Goal: Information Seeking & Learning: Learn about a topic

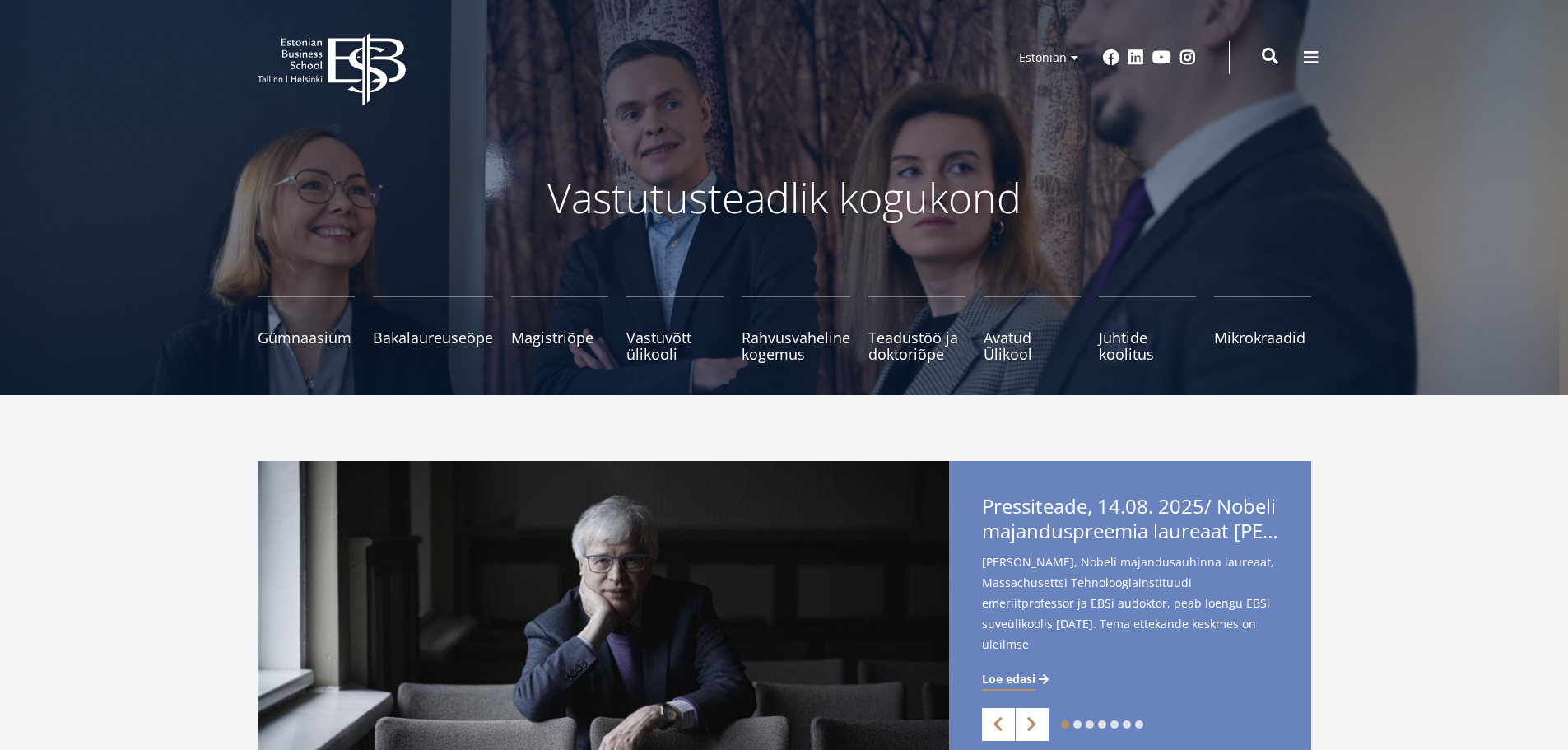
click at [1263, 60] on span at bounding box center [1270, 55] width 16 height 16
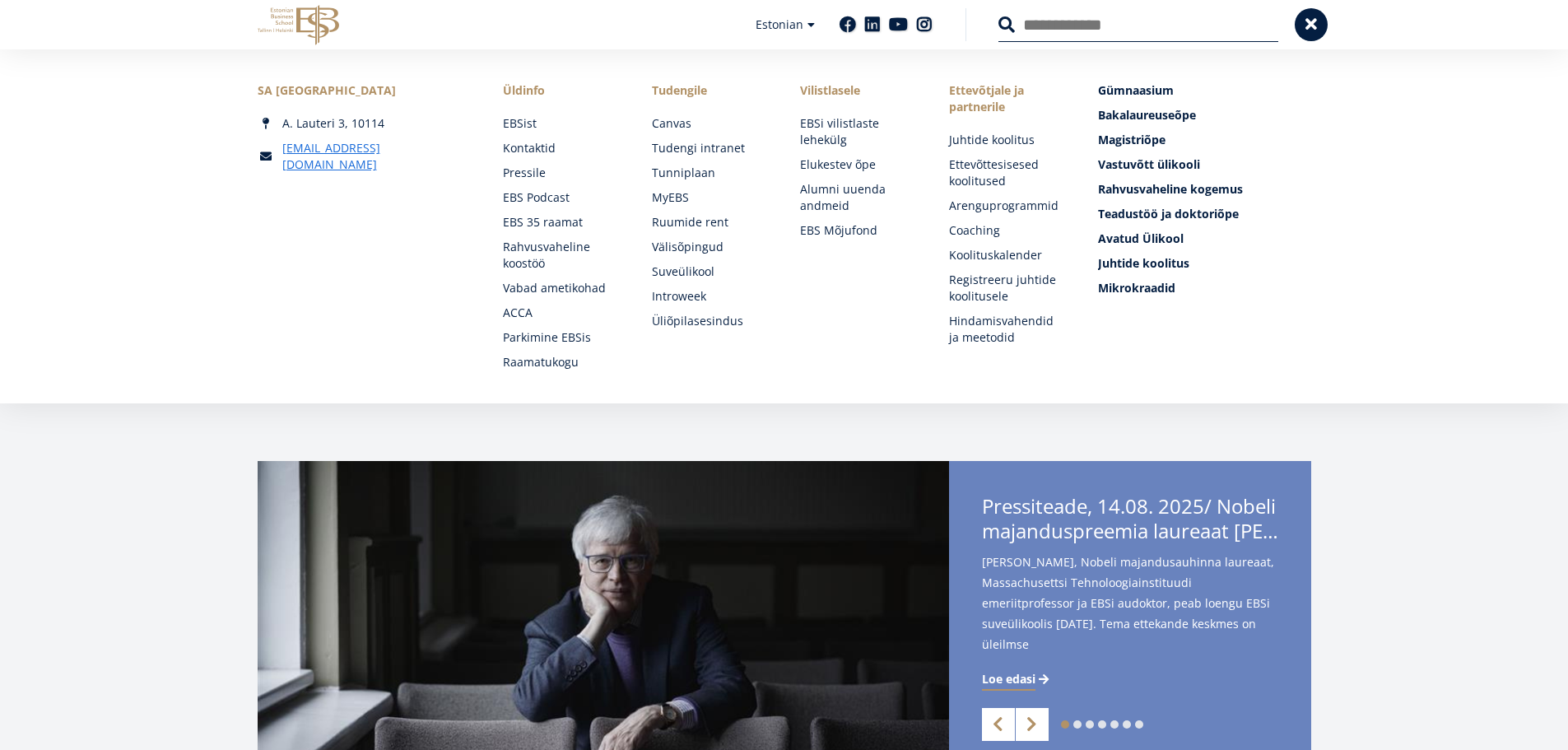
click at [998, 16] on button at bounding box center [1006, 24] width 16 height 16
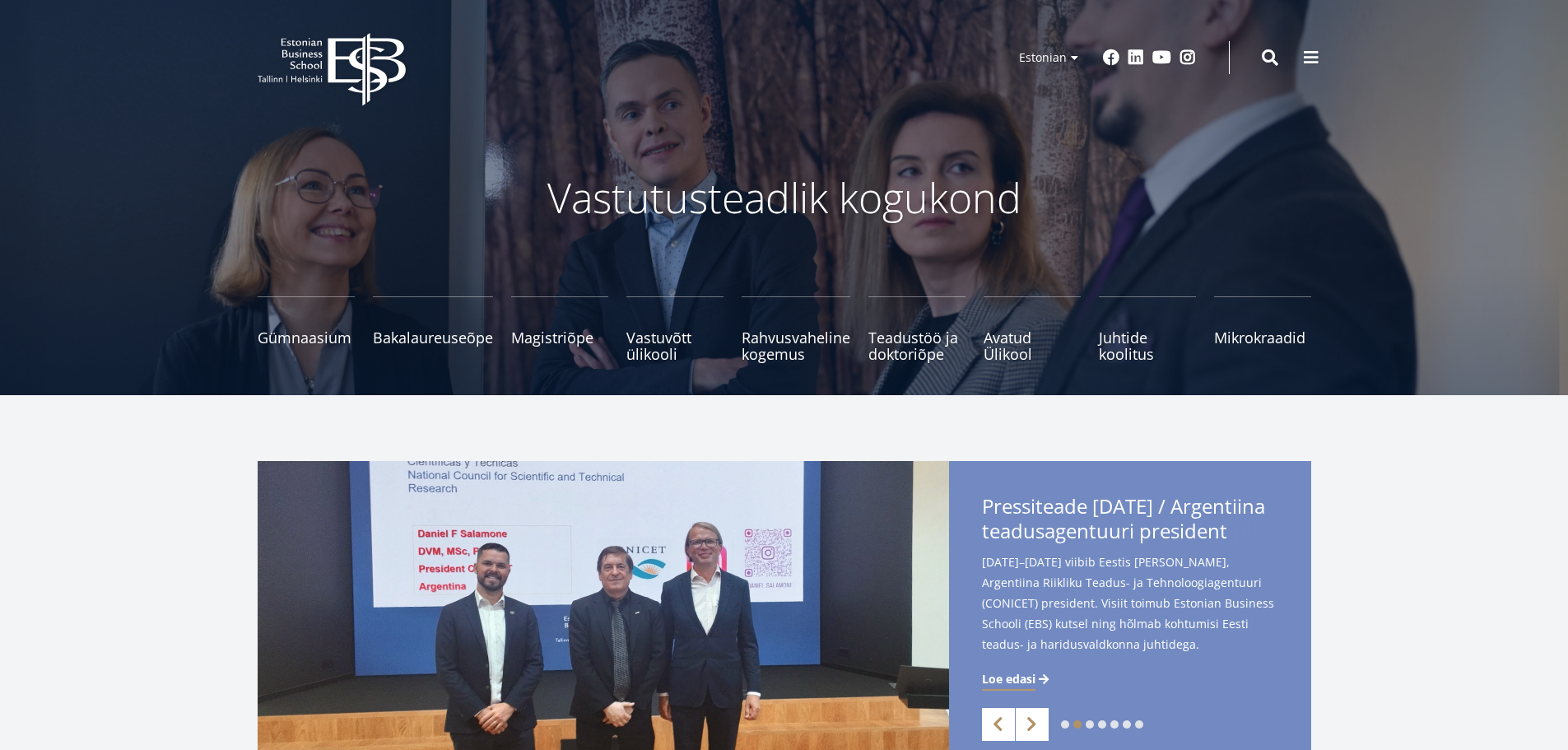
click at [1262, 60] on span at bounding box center [1270, 57] width 16 height 16
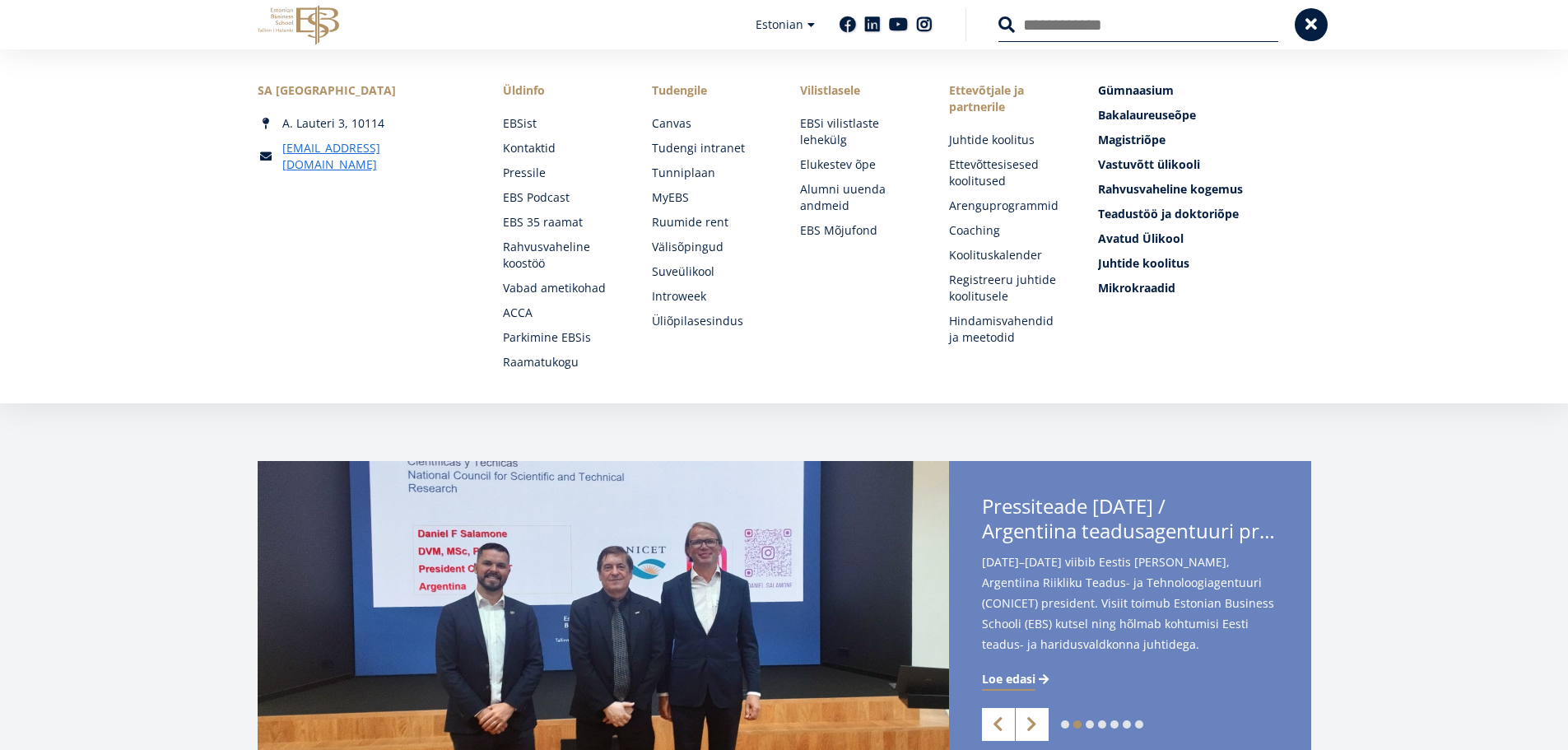
click at [1083, 30] on input "Otsing" at bounding box center [1138, 25] width 279 height 35
type input "***"
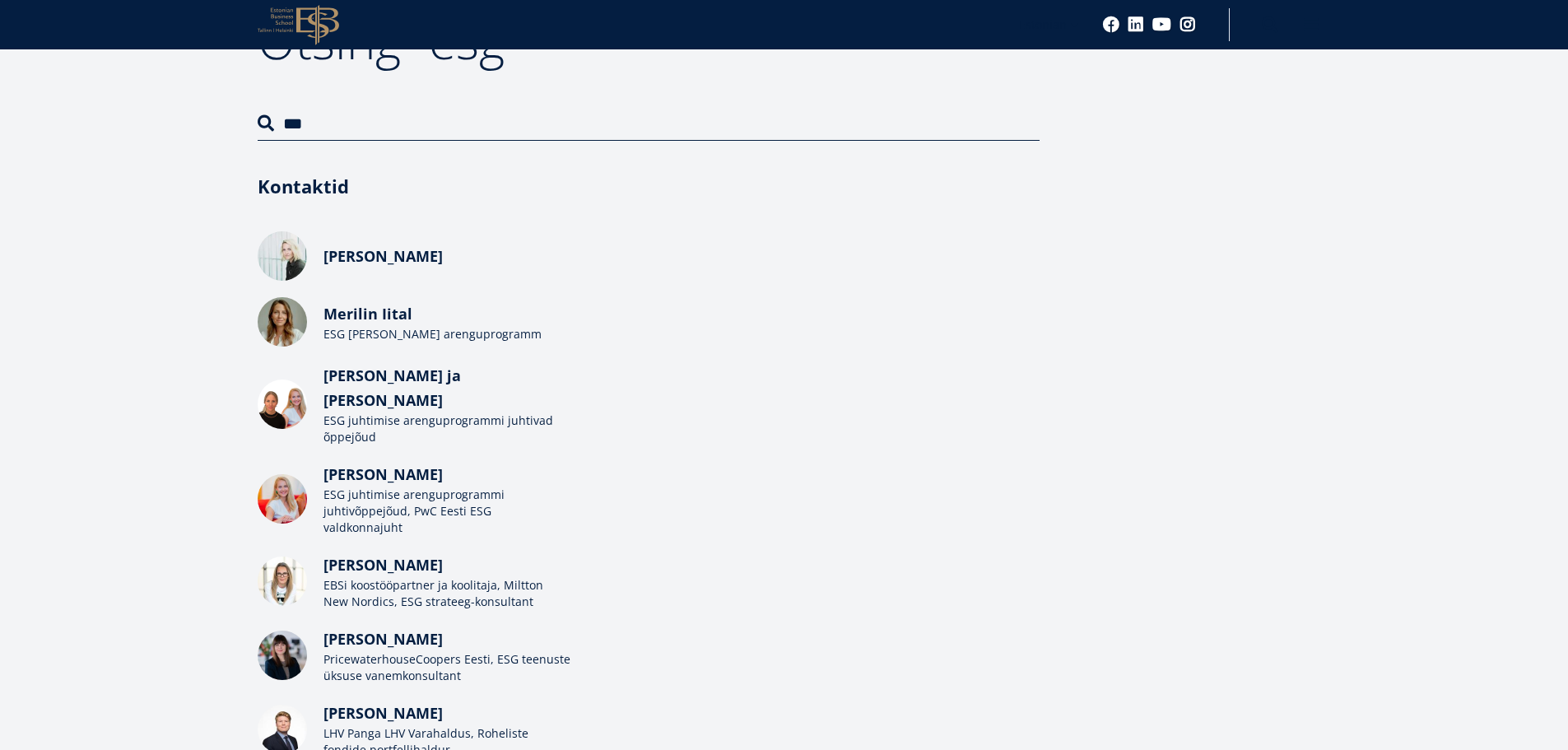
scroll to position [329, 0]
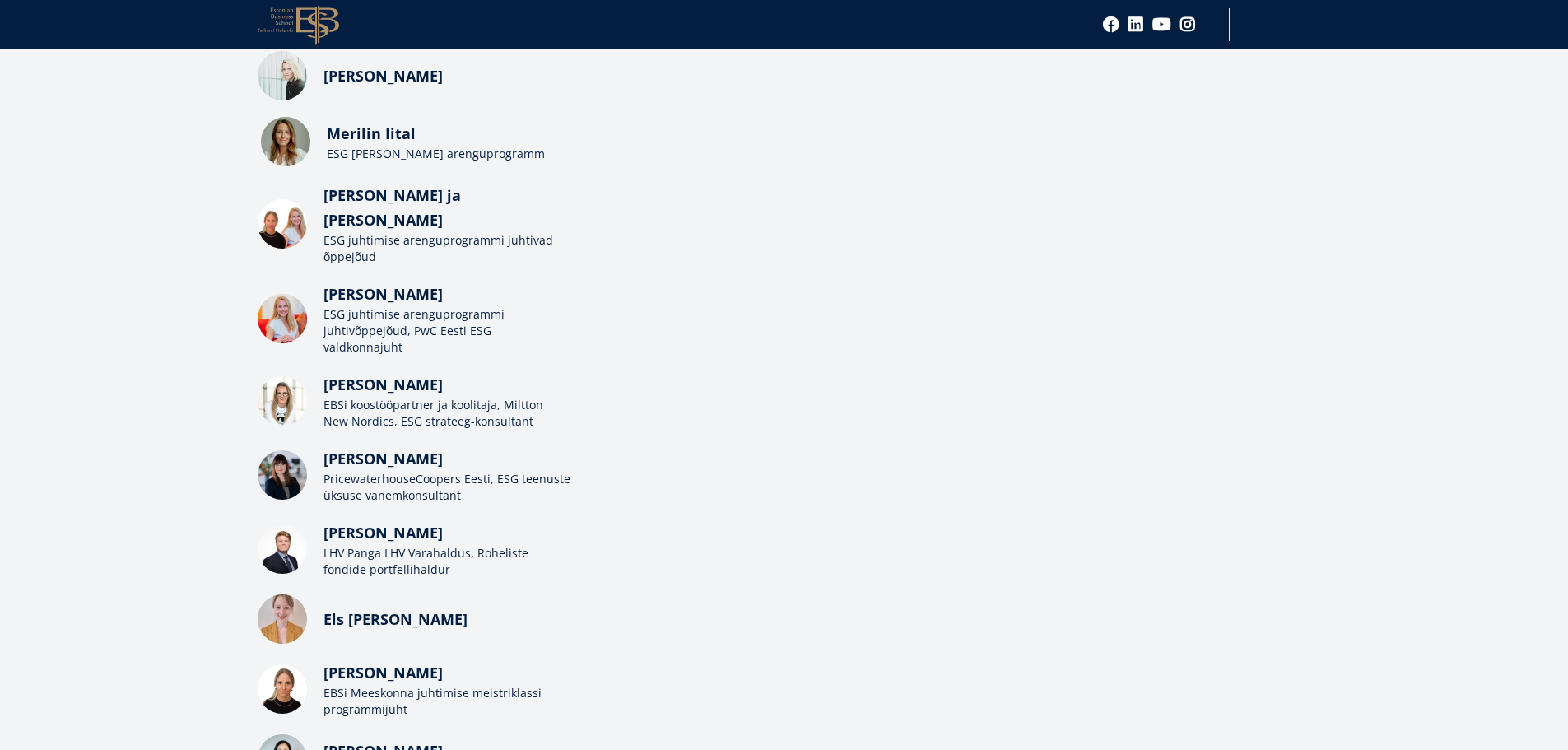
click at [374, 157] on div "ESG [PERSON_NAME] arenguprogramm" at bounding box center [450, 153] width 247 height 16
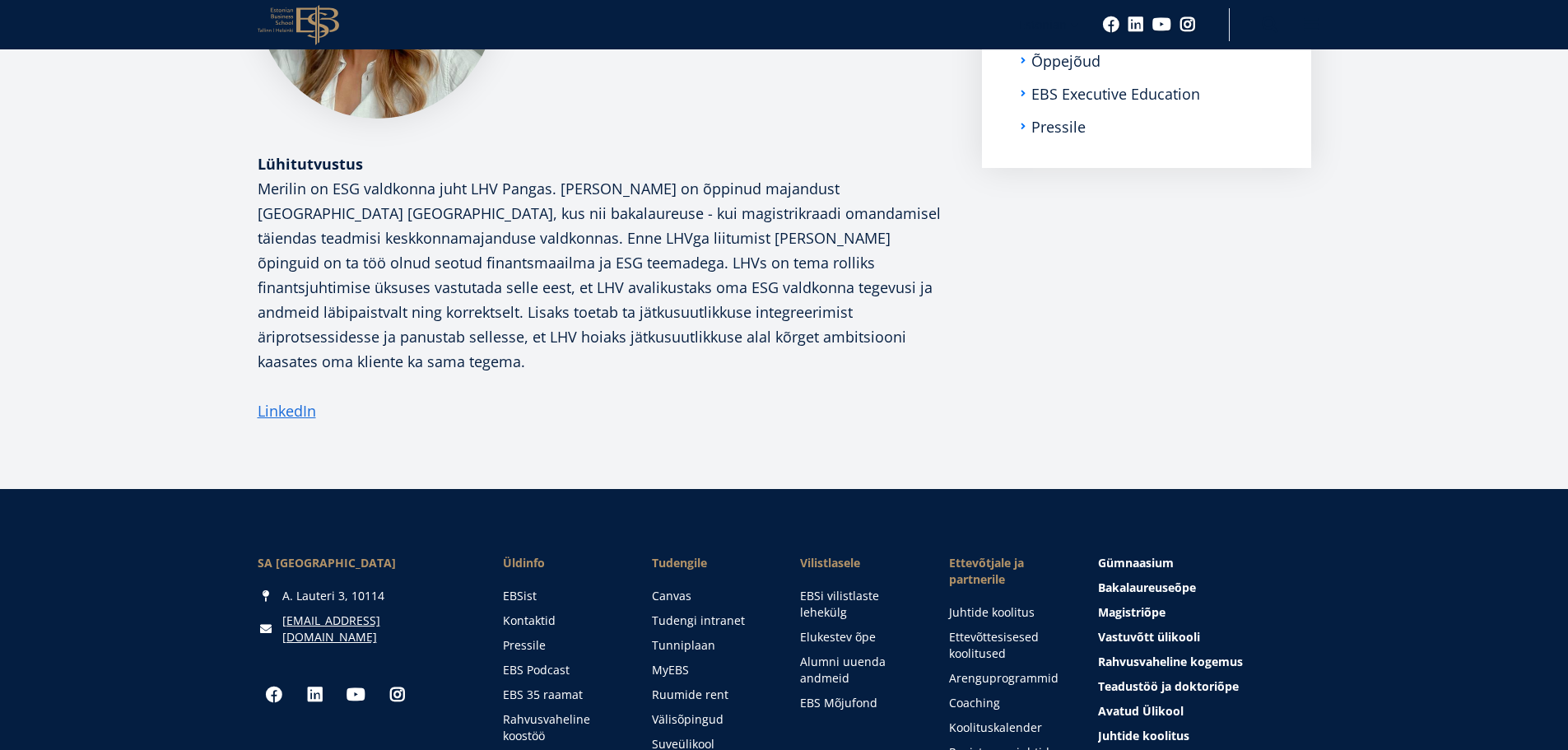
scroll to position [411, 0]
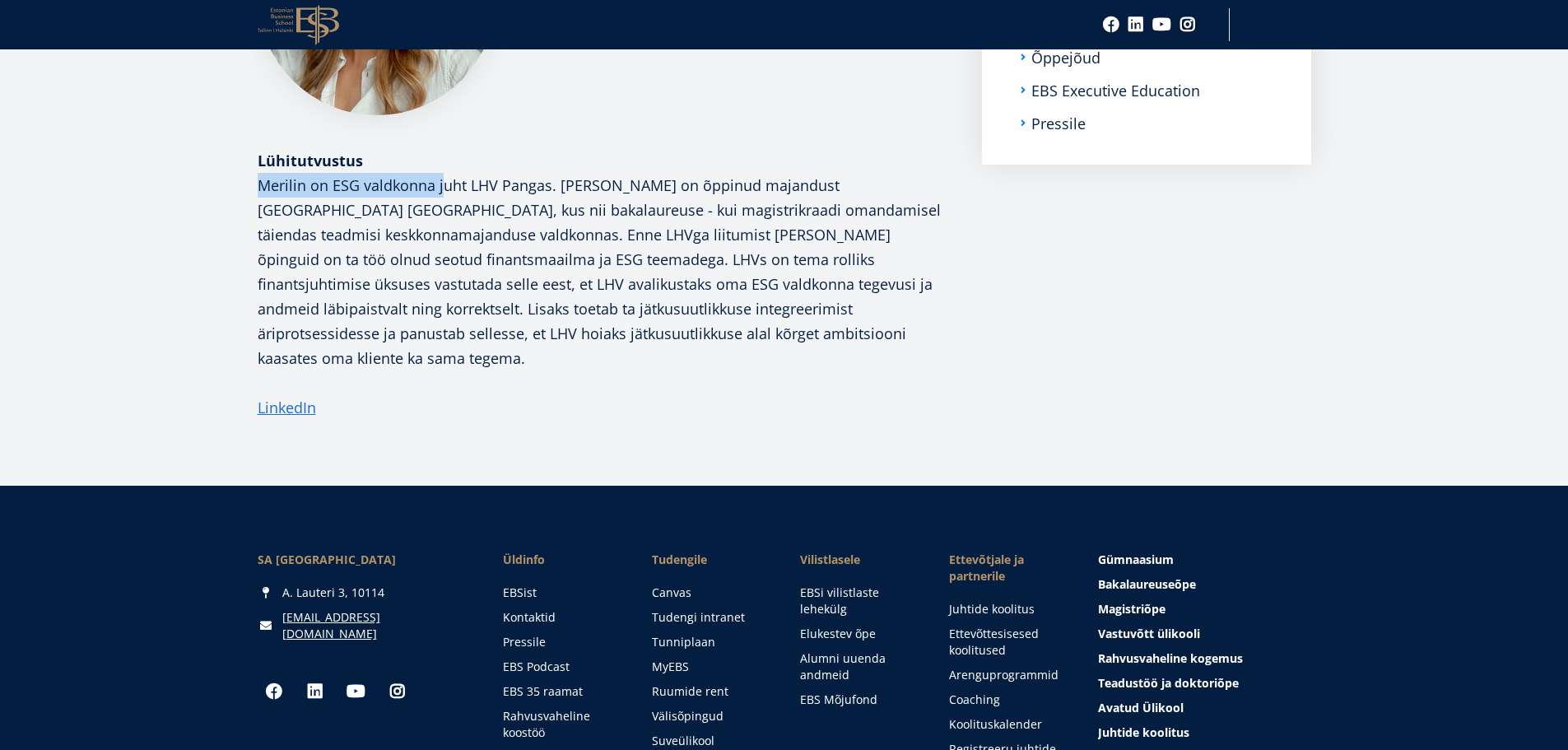
drag, startPoint x: 269, startPoint y: 181, endPoint x: 440, endPoint y: 183, distance: 171.0
click at [440, 183] on p "Merilin on ESG valdkonna juht LHV Pangas. Merilin on õppinud majandust Taanis A…" at bounding box center [604, 272] width 692 height 198
click at [442, 182] on p "Merilin on ESG valdkonna juht LHV Pangas. Merilin on õppinud majandust Taanis A…" at bounding box center [604, 272] width 692 height 198
click at [549, 181] on p "Merilin on ESG valdkonna juht LHV Pangas. Merilin on õppinud majandust Taanis A…" at bounding box center [604, 272] width 692 height 198
drag, startPoint x: 806, startPoint y: 184, endPoint x: 936, endPoint y: 183, distance: 130.0
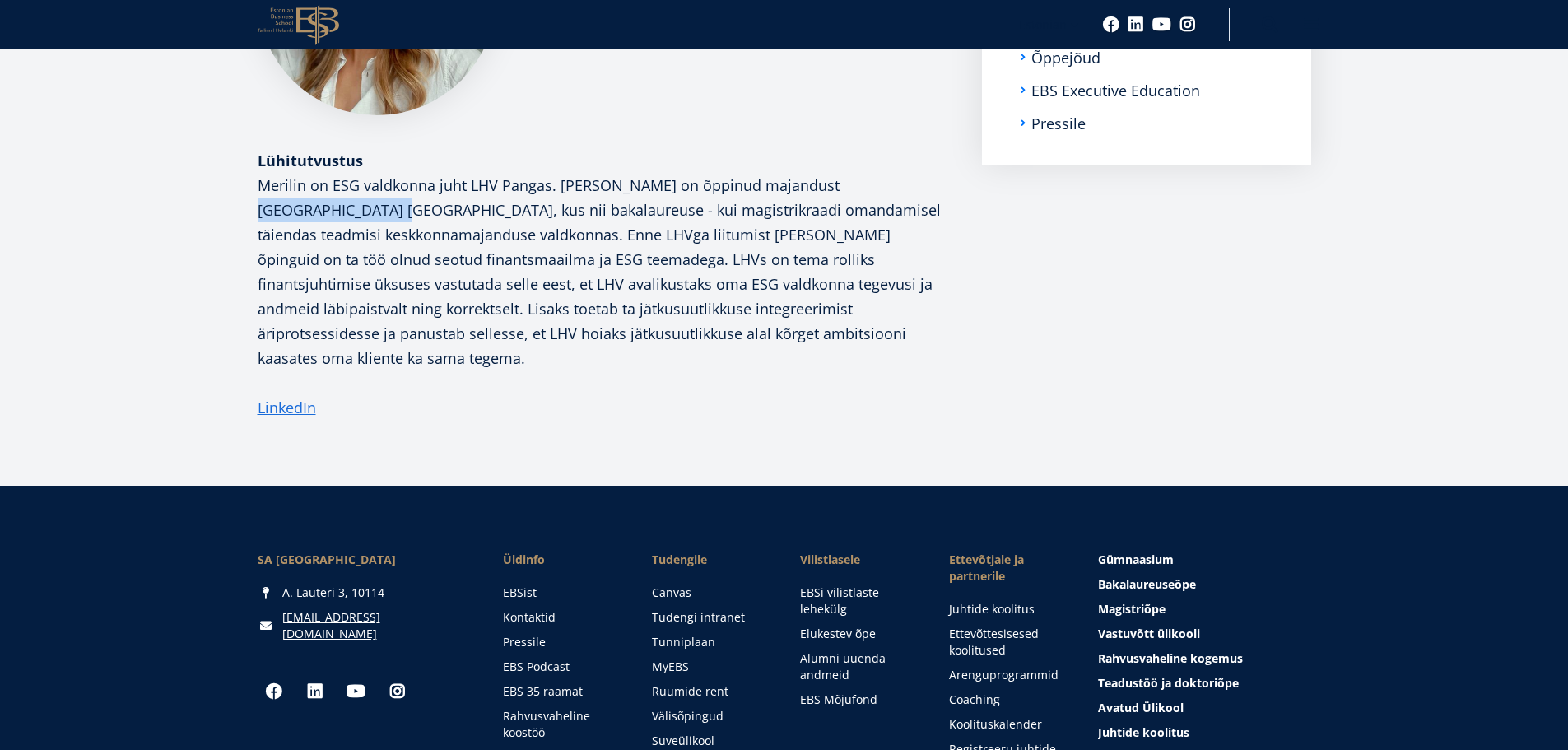
click at [936, 183] on p "Merilin on ESG valdkonna juht LHV Pangas. Merilin on õppinud majandust Taanis A…" at bounding box center [604, 272] width 692 height 198
click at [795, 137] on div "Merilin Iital ESG juhi arenguprogramm Lühitutvustus LinkedIn" at bounding box center [604, 148] width 692 height 543
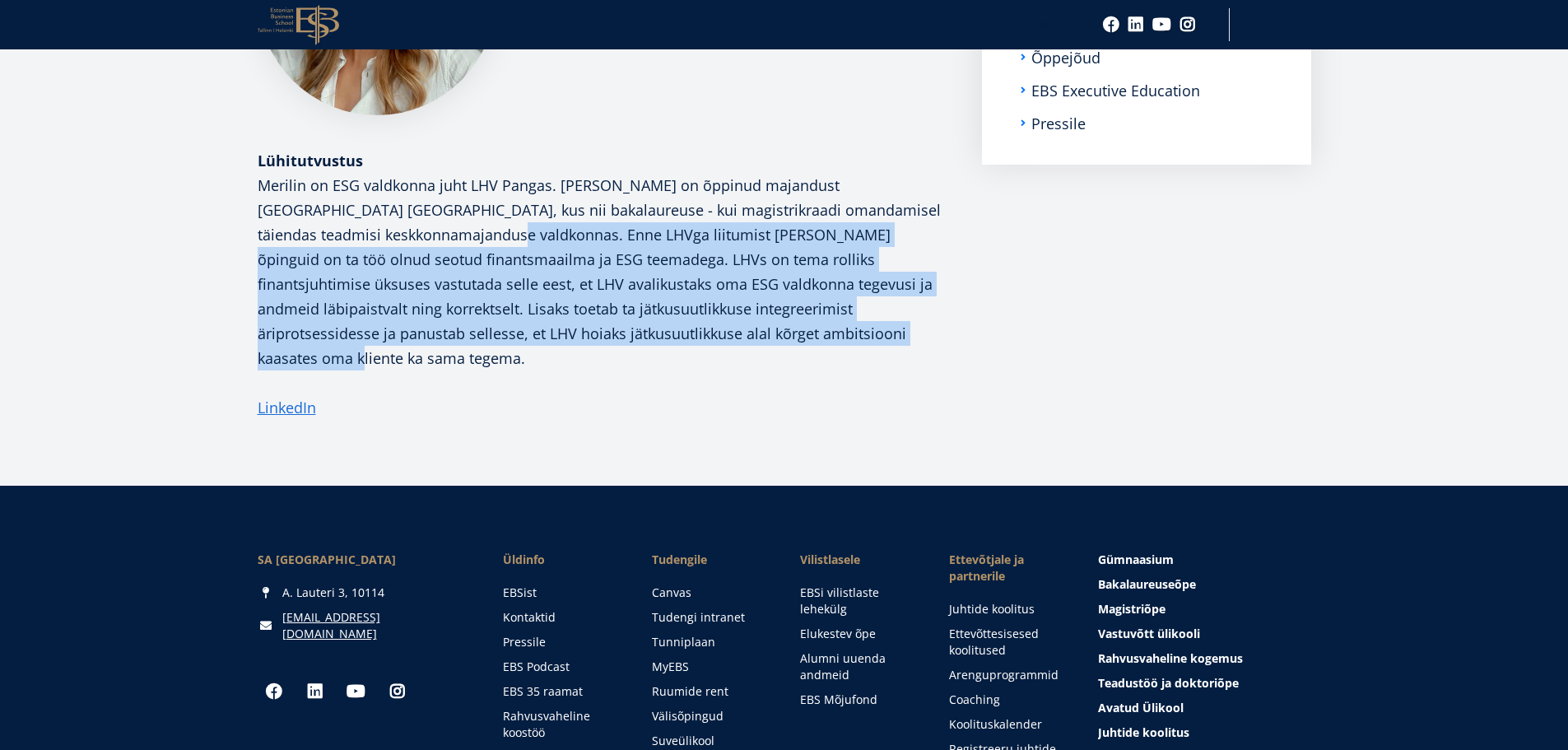
drag, startPoint x: 369, startPoint y: 223, endPoint x: 817, endPoint y: 342, distance: 463.5
click at [817, 342] on p "Merilin on ESG valdkonna juht LHV Pangas. Merilin on õppinud majandust Taanis A…" at bounding box center [604, 272] width 692 height 198
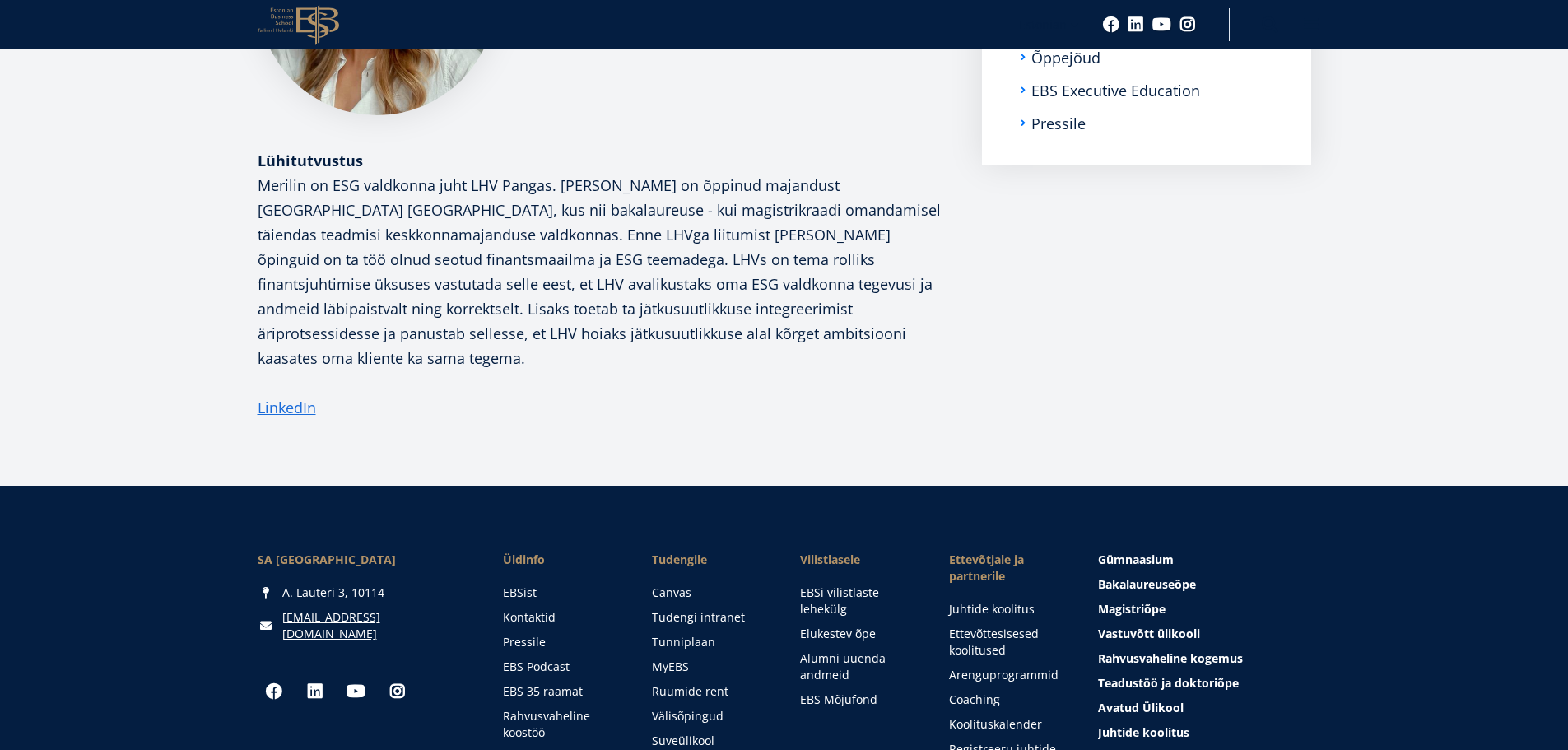
scroll to position [14, 0]
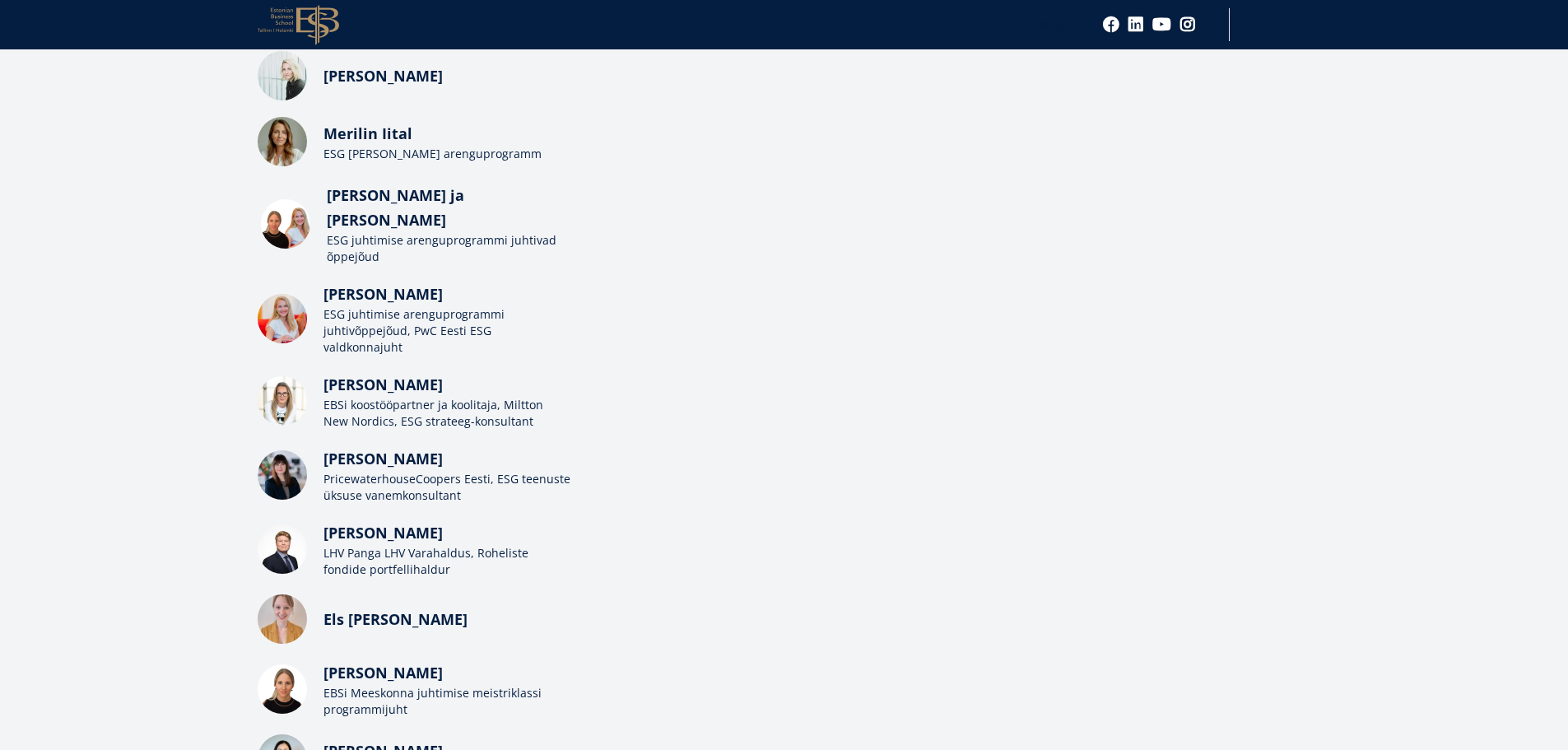
click at [375, 232] on div "ESG juhtimise arenguprogrammi juhtivad õppejõud" at bounding box center [450, 248] width 247 height 33
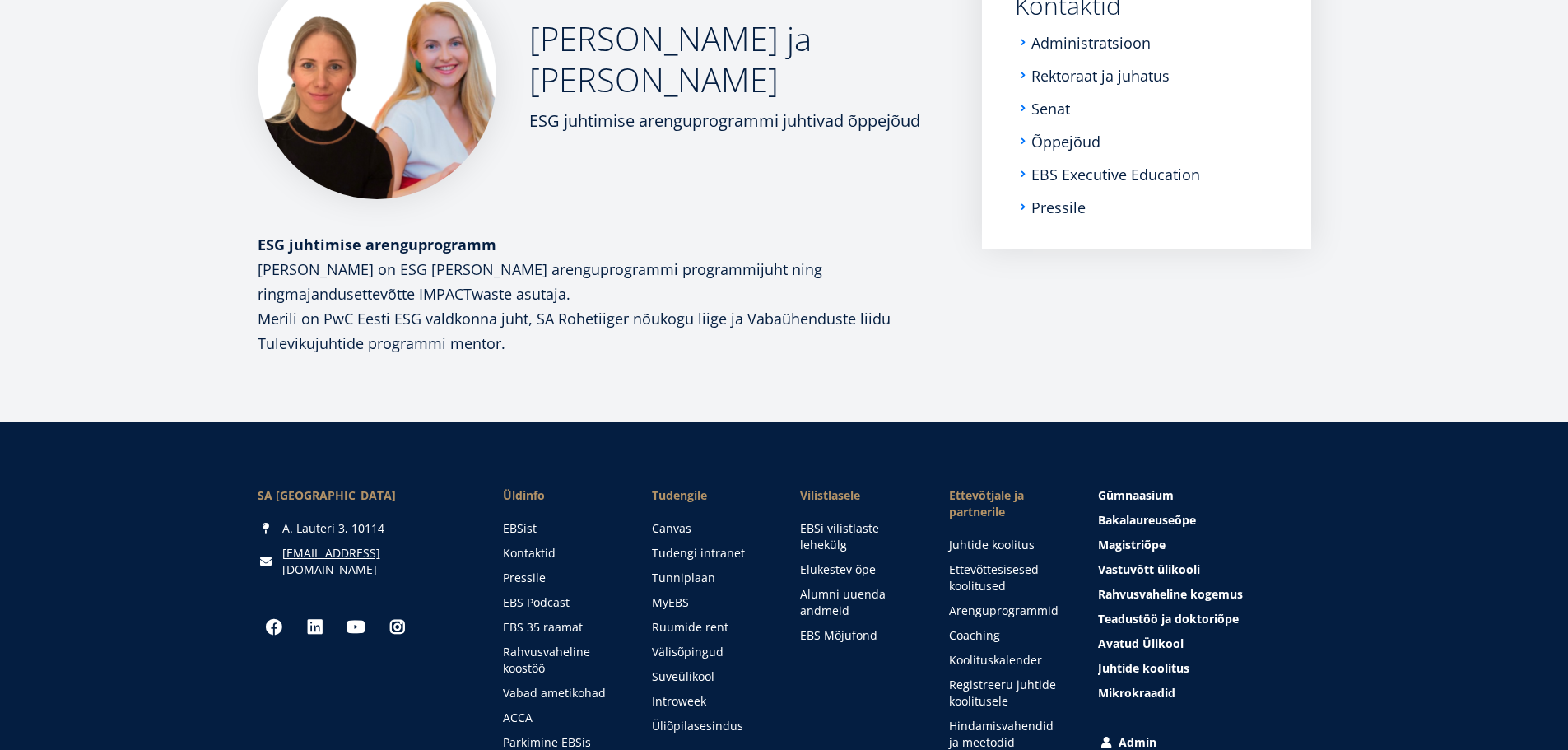
scroll to position [329, 0]
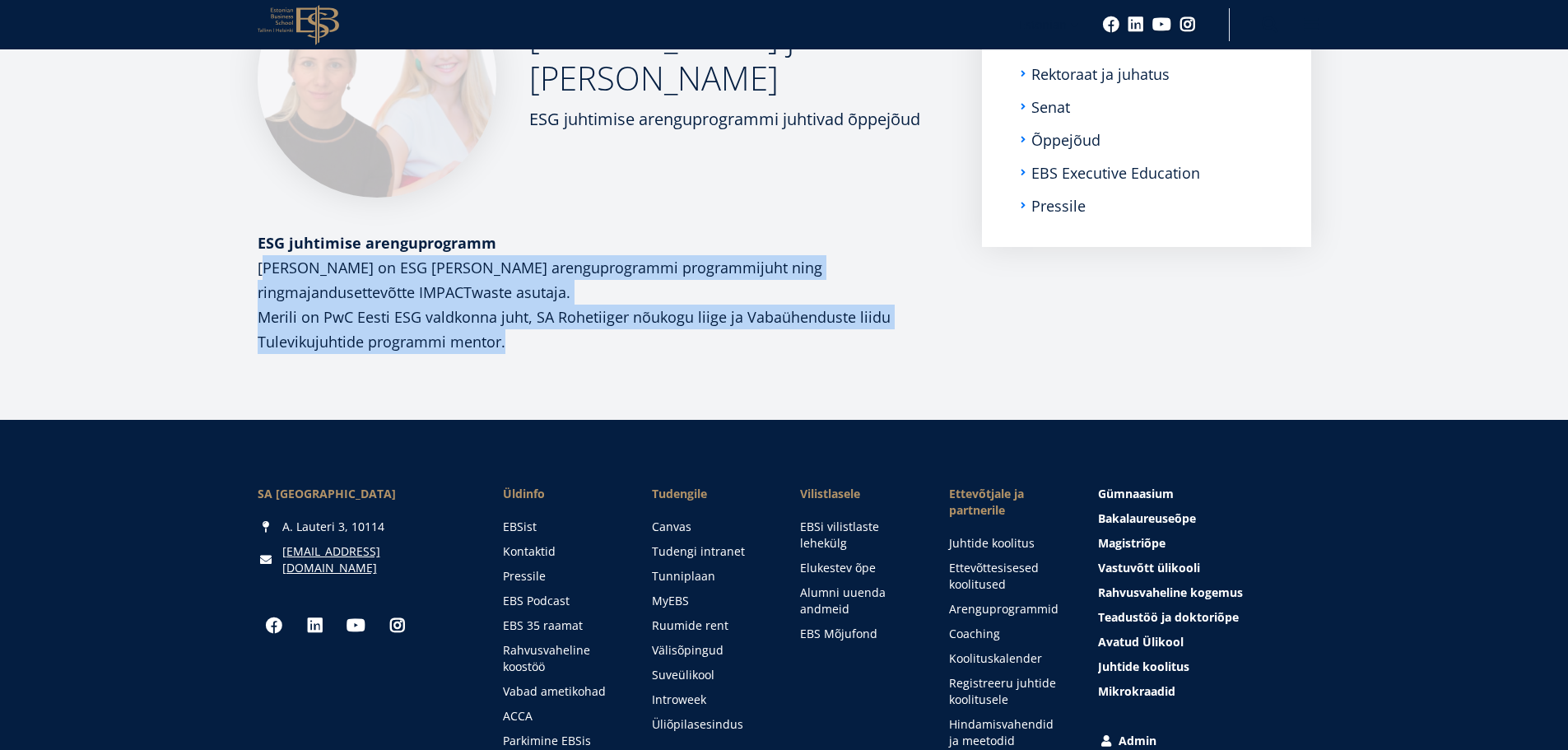
drag, startPoint x: 266, startPoint y: 262, endPoint x: 604, endPoint y: 362, distance: 352.5
click at [604, 362] on article "[PERSON_NAME] ja [PERSON_NAME] ESG juhtimise arenguprogrammi juhtivad õppejõud …" at bounding box center [784, 189] width 1568 height 461
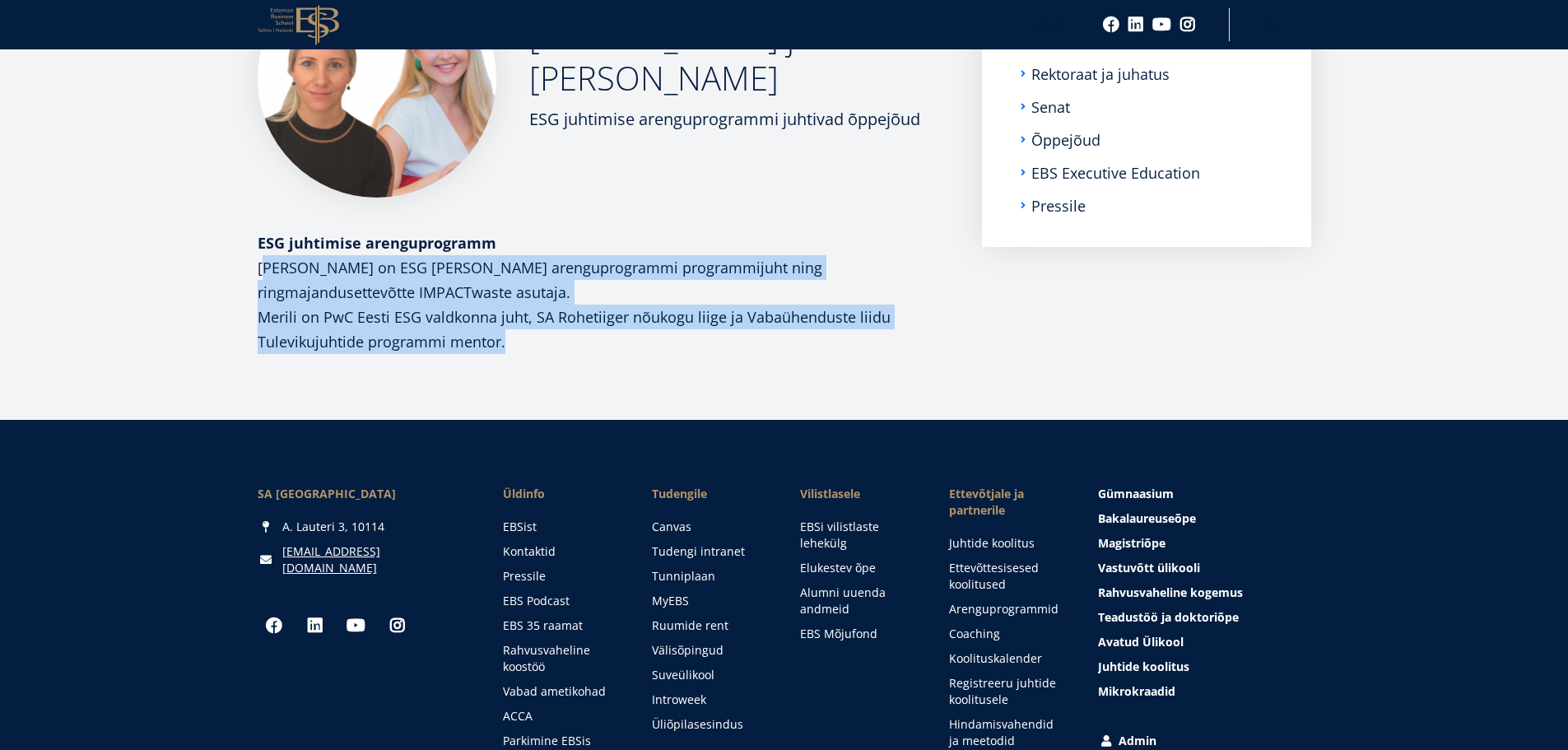
click at [610, 344] on p "Merili on PwC Eesti ESG valdkonna juht, SA Rohetiiger nõukogu liige ja Vabaühen…" at bounding box center [604, 329] width 692 height 49
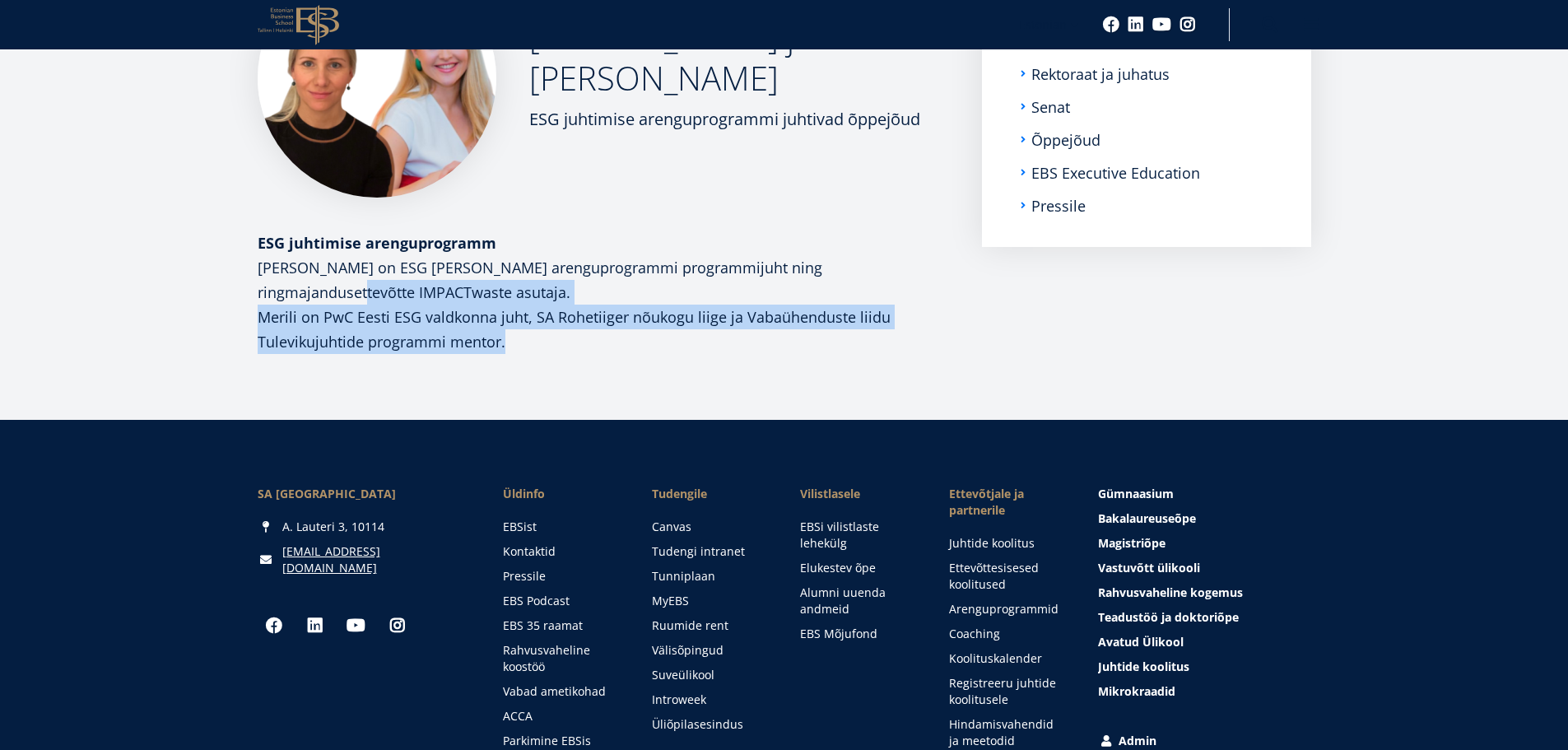
drag, startPoint x: 232, startPoint y: 288, endPoint x: 612, endPoint y: 357, distance: 386.2
click at [612, 357] on article "[PERSON_NAME] ja [PERSON_NAME] ESG juhtimise arenguprogrammi juhtivad õppejõud …" at bounding box center [784, 189] width 1568 height 461
click at [612, 355] on article "[PERSON_NAME] ja [PERSON_NAME] ESG juhtimise arenguprogrammi juhtivad õppejõud …" at bounding box center [784, 189] width 1568 height 461
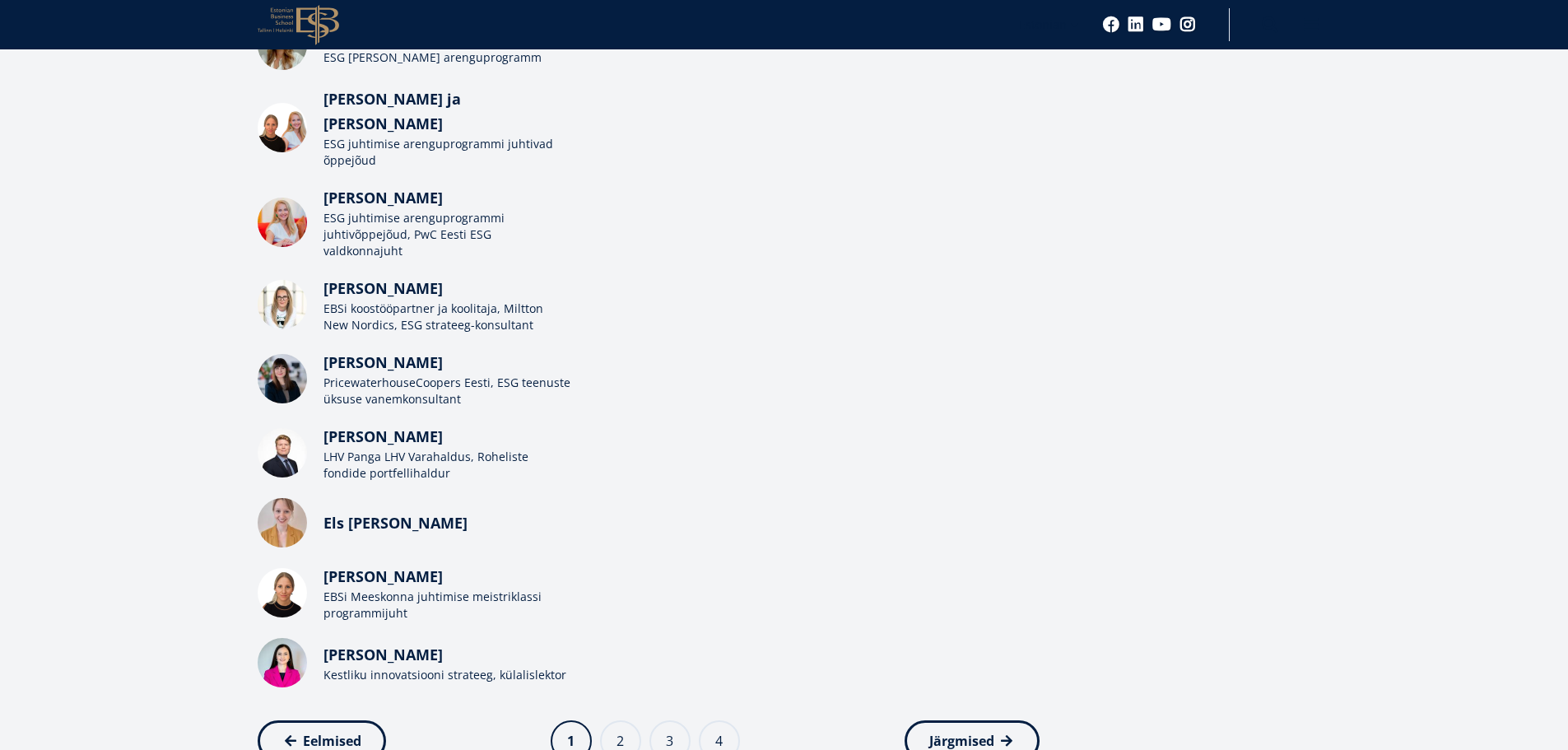
scroll to position [576, 0]
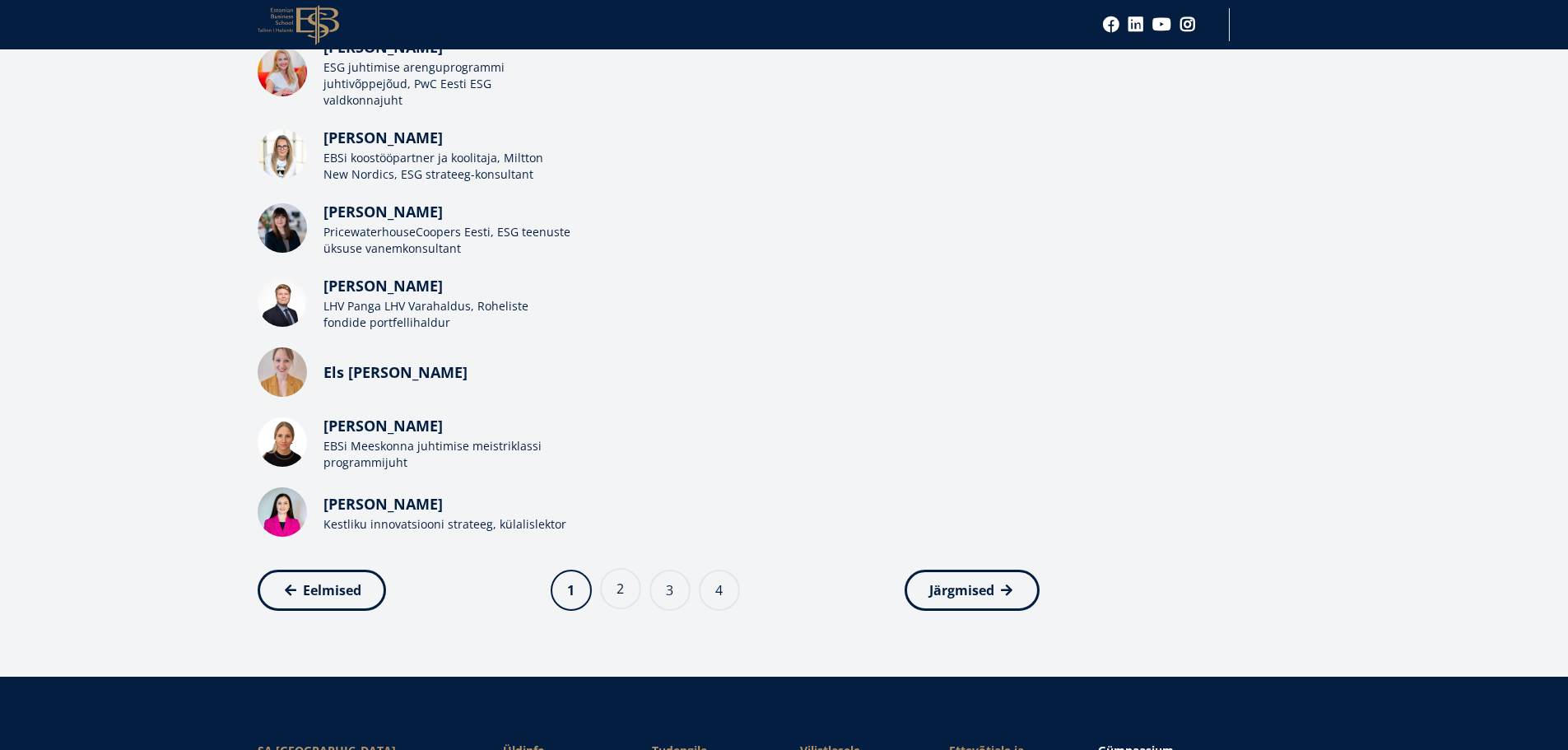
click at [618, 568] on link "Page 2" at bounding box center [620, 588] width 41 height 41
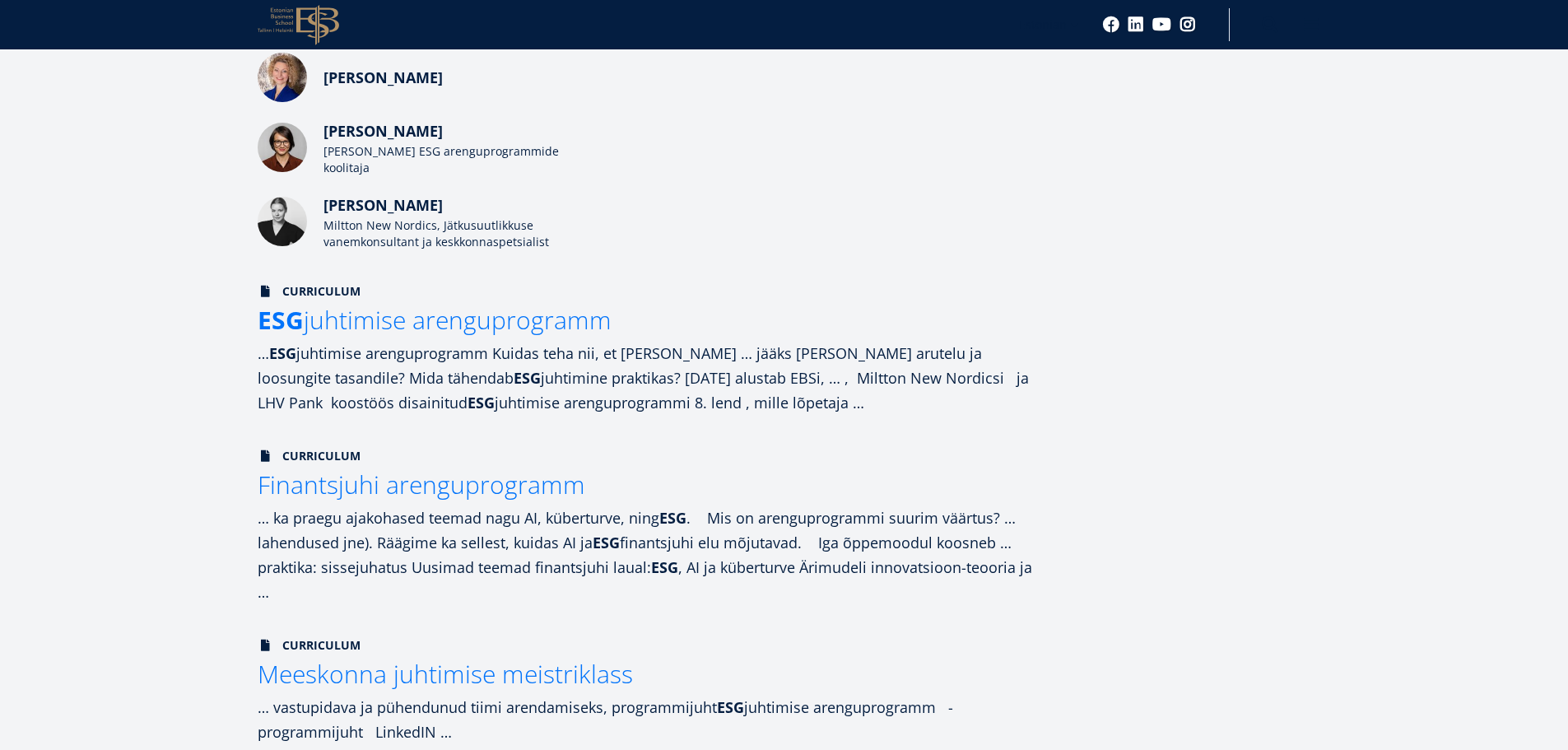
scroll to position [329, 0]
click at [498, 319] on span "ESG juhtimise arenguprogramm" at bounding box center [438, 318] width 354 height 34
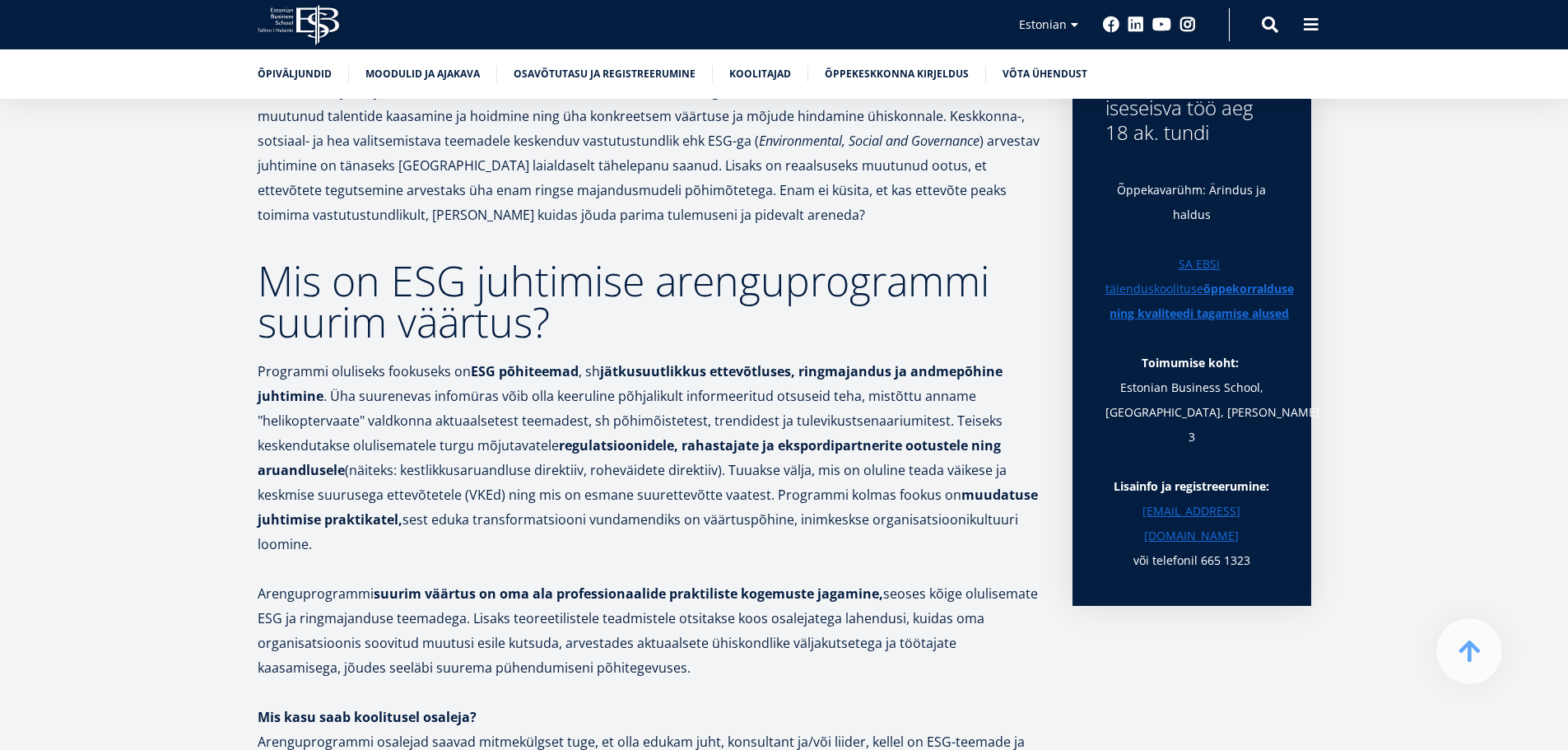
scroll to position [905, 0]
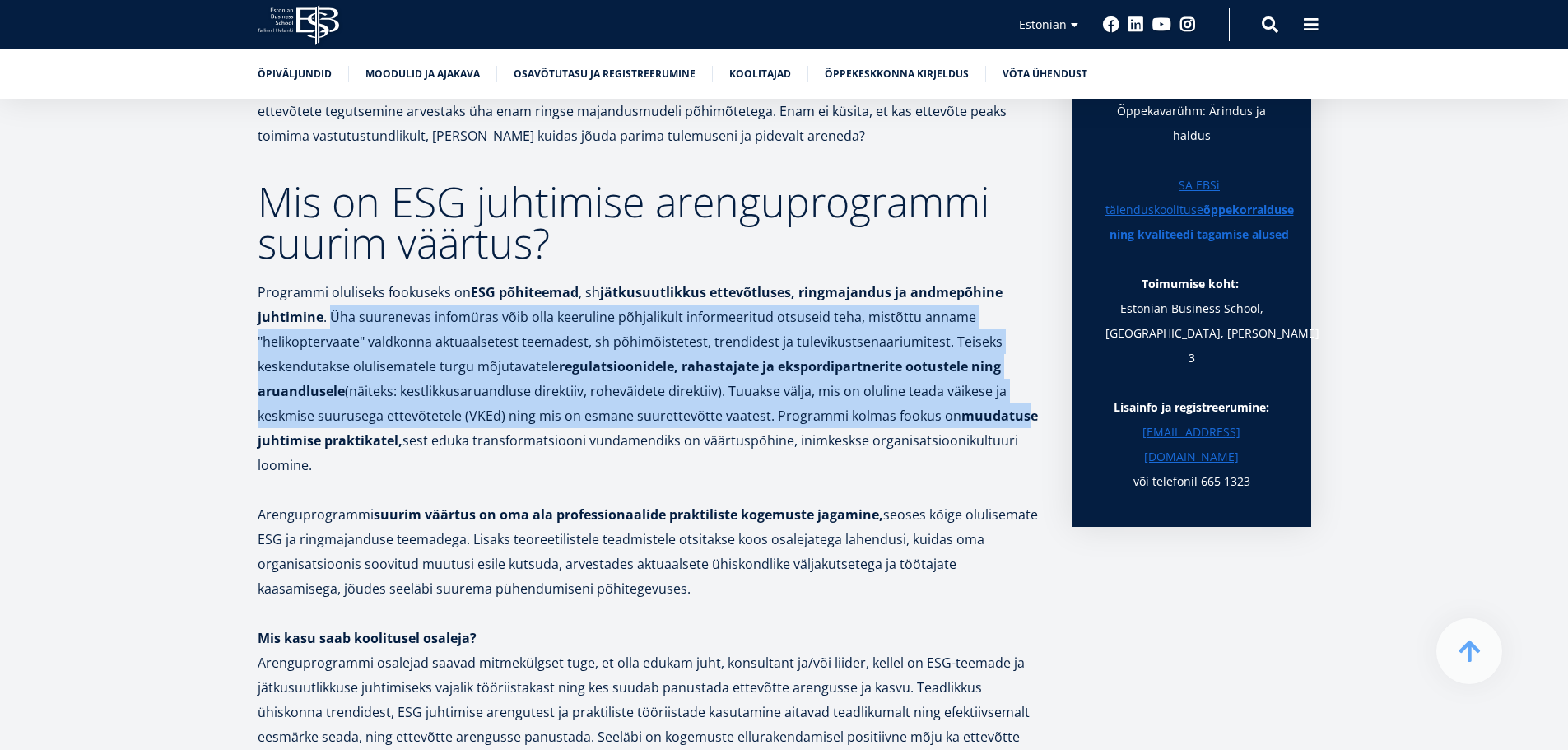
drag, startPoint x: 328, startPoint y: 315, endPoint x: 932, endPoint y: 381, distance: 607.6
click at [1018, 420] on p "Programmi oluliseks fookuseks on ESG põhiteemad , sh jätkusuutlikkus ettevõtlus…" at bounding box center [649, 378] width 782 height 198
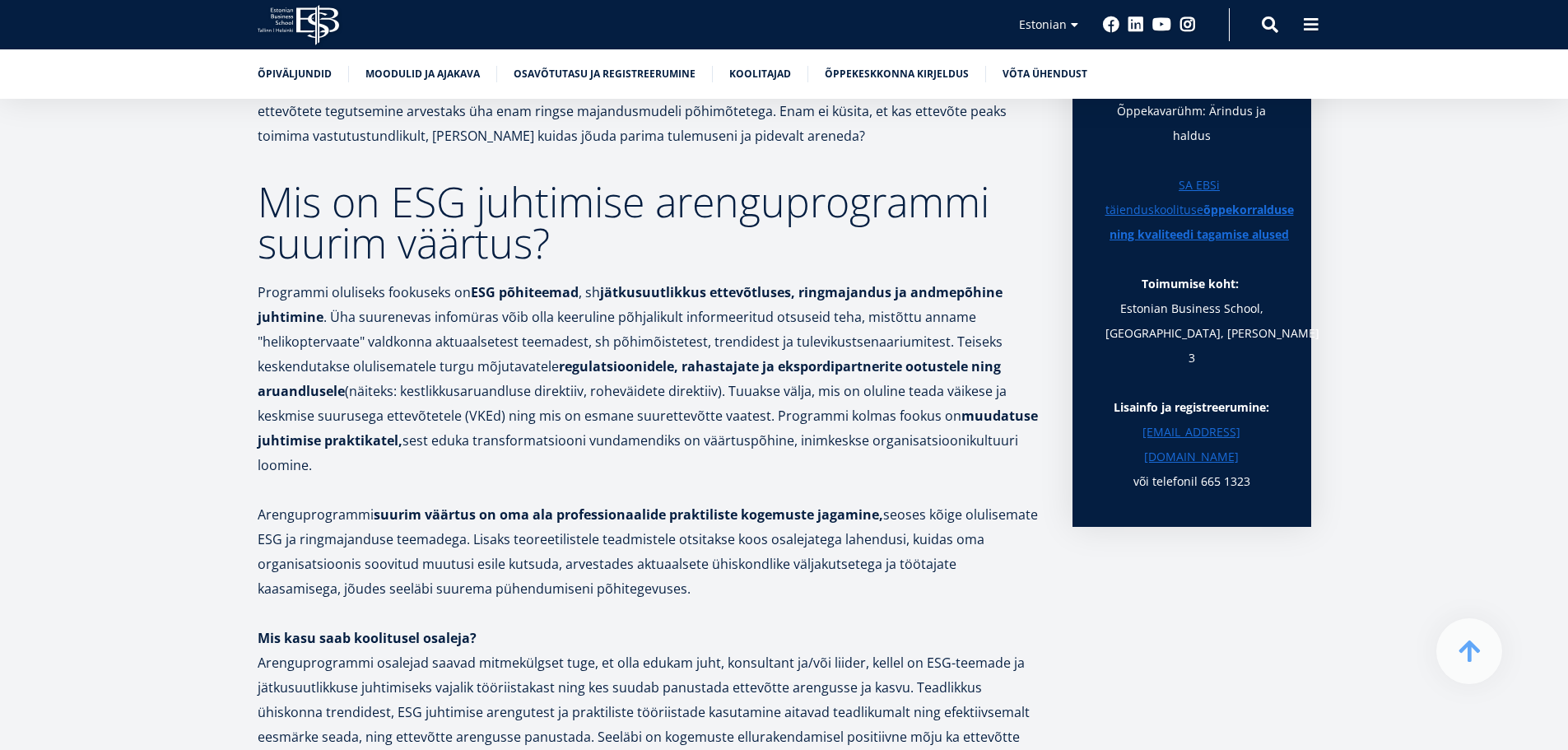
click at [719, 296] on strong "jätkusuutlikkus ettevõtluses," at bounding box center [697, 292] width 195 height 18
click at [799, 273] on div "Kuidas teha nii, et ringne ja jätkusuutlik mõtteviis ettevõtetes ei jääks vaid …" at bounding box center [649, 630] width 782 height 2313
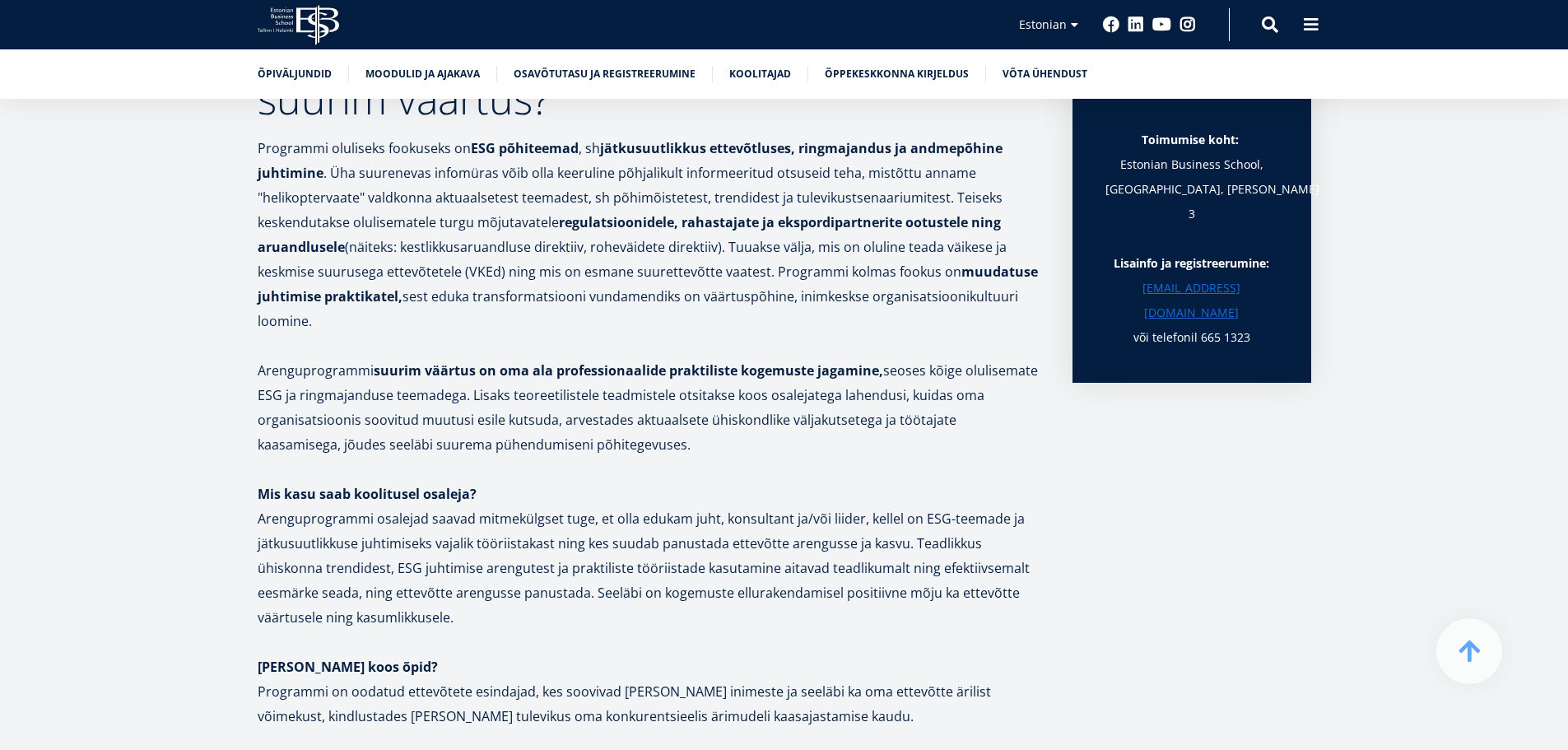
scroll to position [1070, 0]
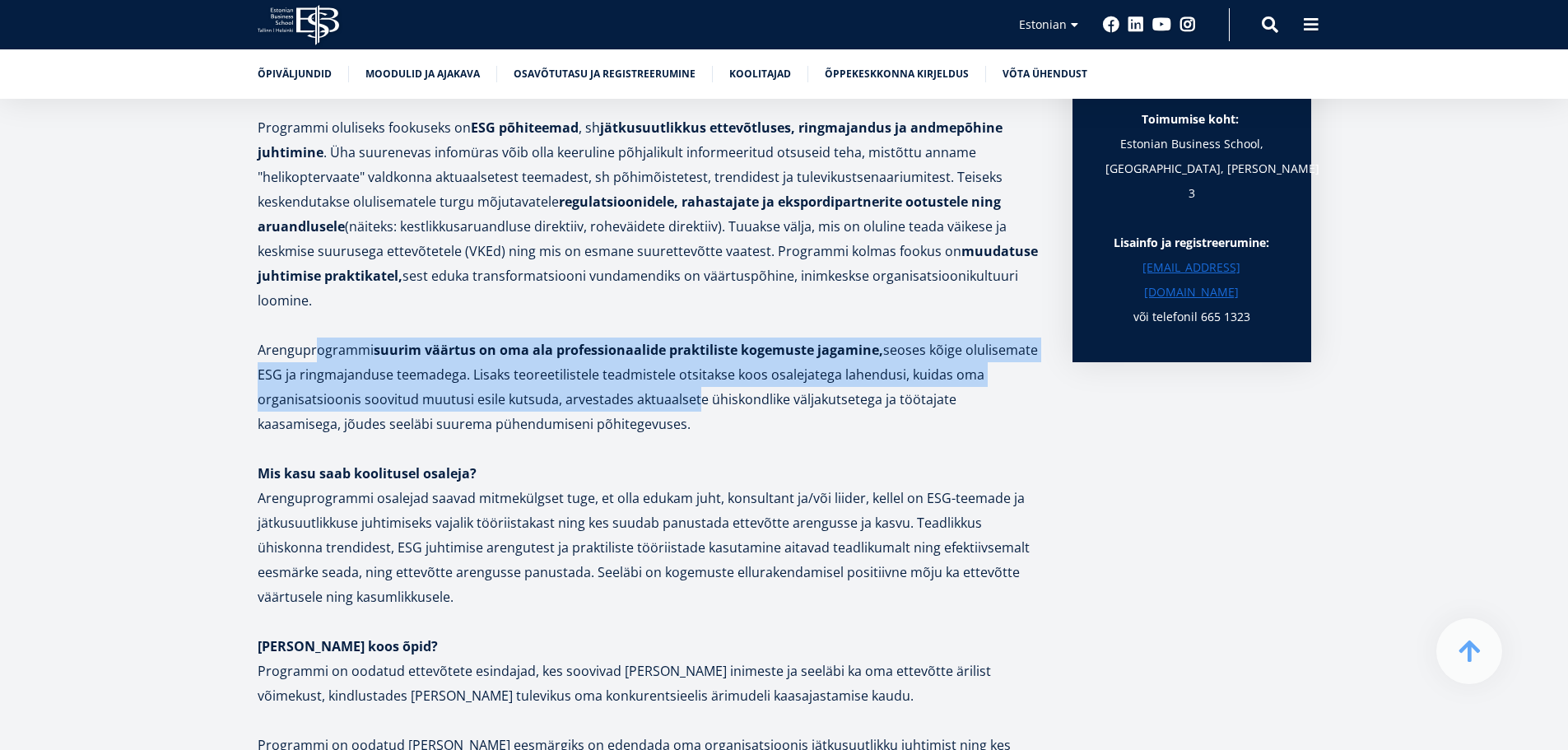
drag, startPoint x: 313, startPoint y: 347, endPoint x: 695, endPoint y: 401, distance: 385.8
click at [695, 401] on p "Arenguprogrammi suurim väärtus on oma ala professionaalide praktiliste kogemust…" at bounding box center [649, 387] width 782 height 99
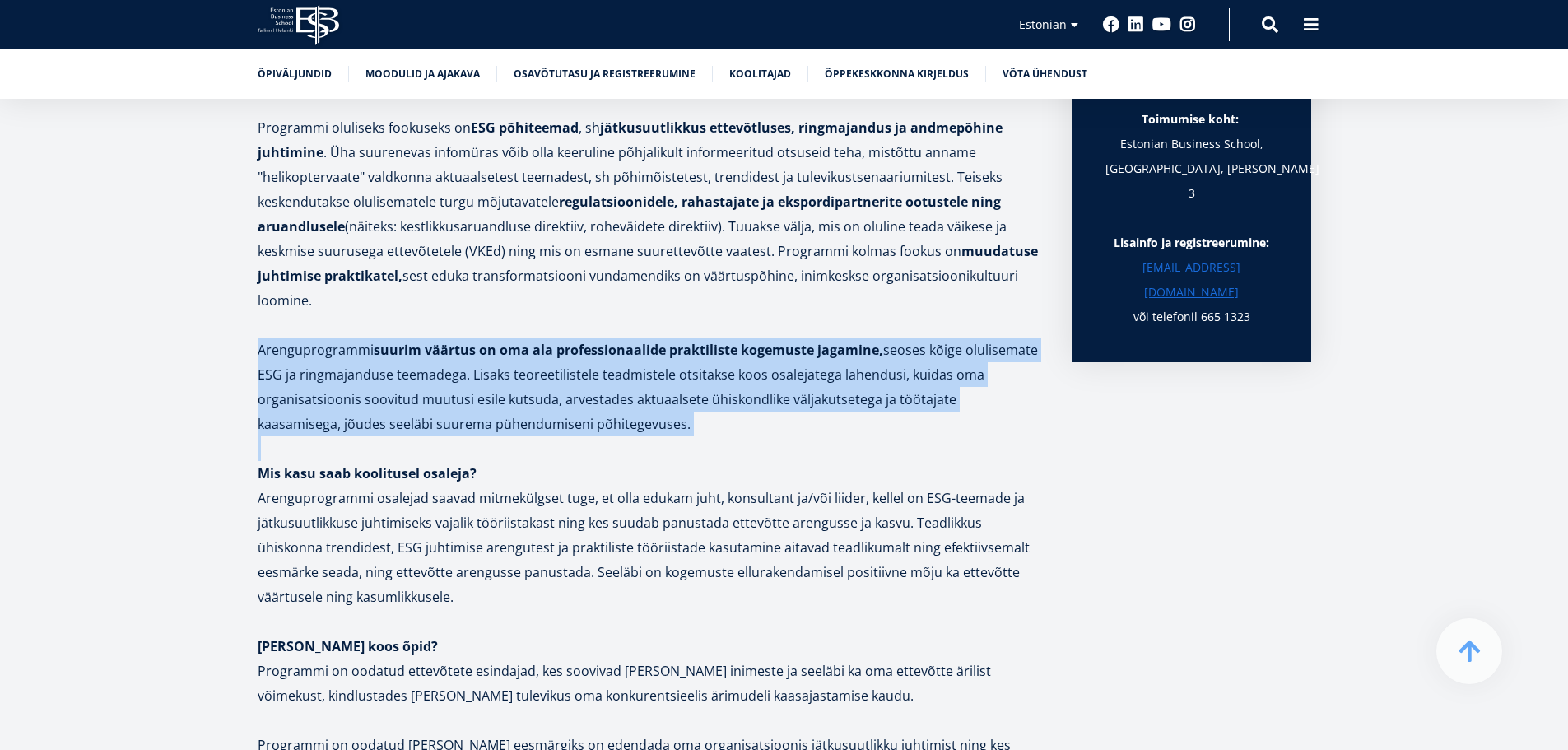
drag, startPoint x: 242, startPoint y: 343, endPoint x: 650, endPoint y: 440, distance: 419.4
click at [650, 440] on div "Kuidas teha nii, et ringne ja jätkusuutlik mõtteviis ettevõtetes ei jääks vaid …" at bounding box center [785, 465] width 1186 height 2313
click at [650, 440] on p at bounding box center [649, 448] width 782 height 24
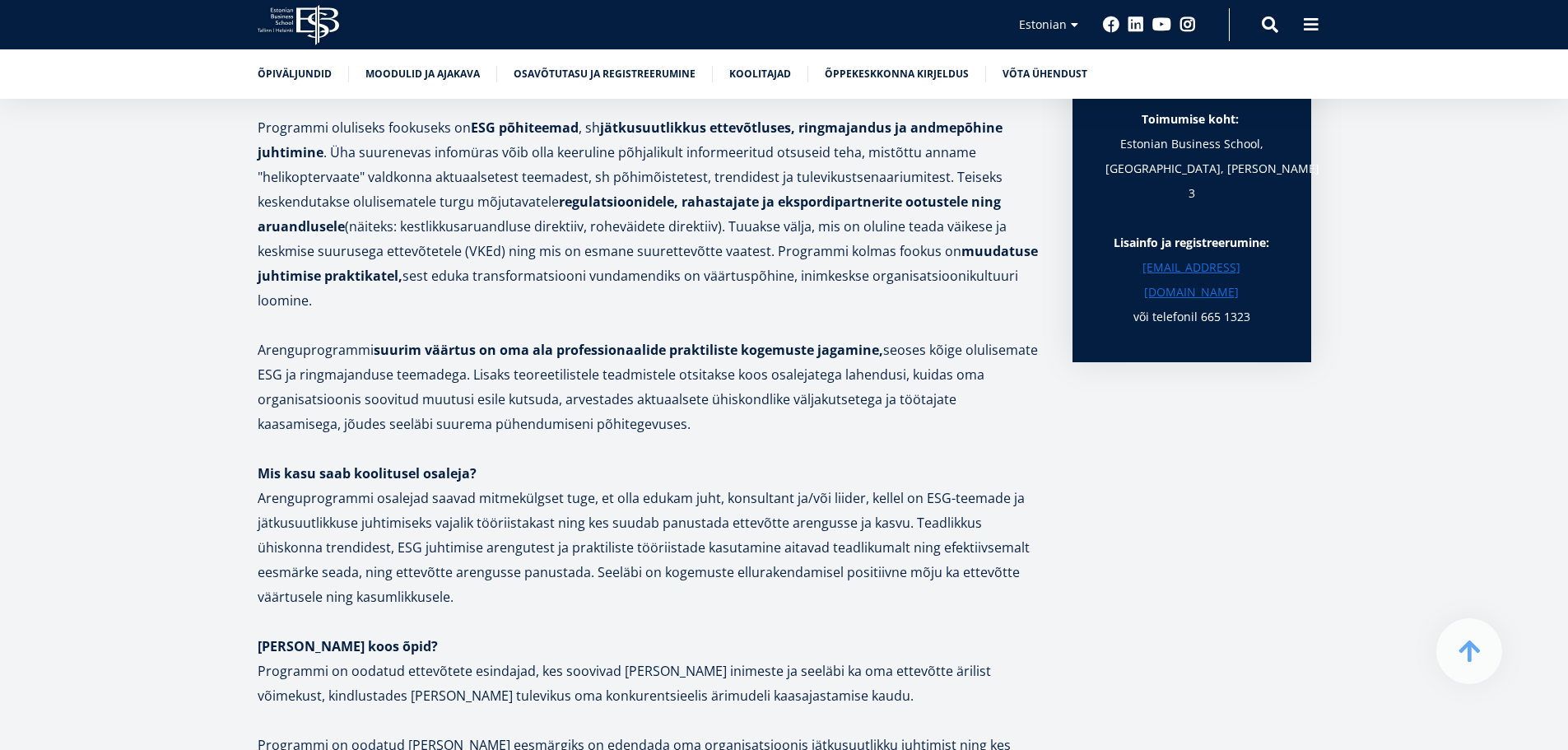
scroll to position [1153, 0]
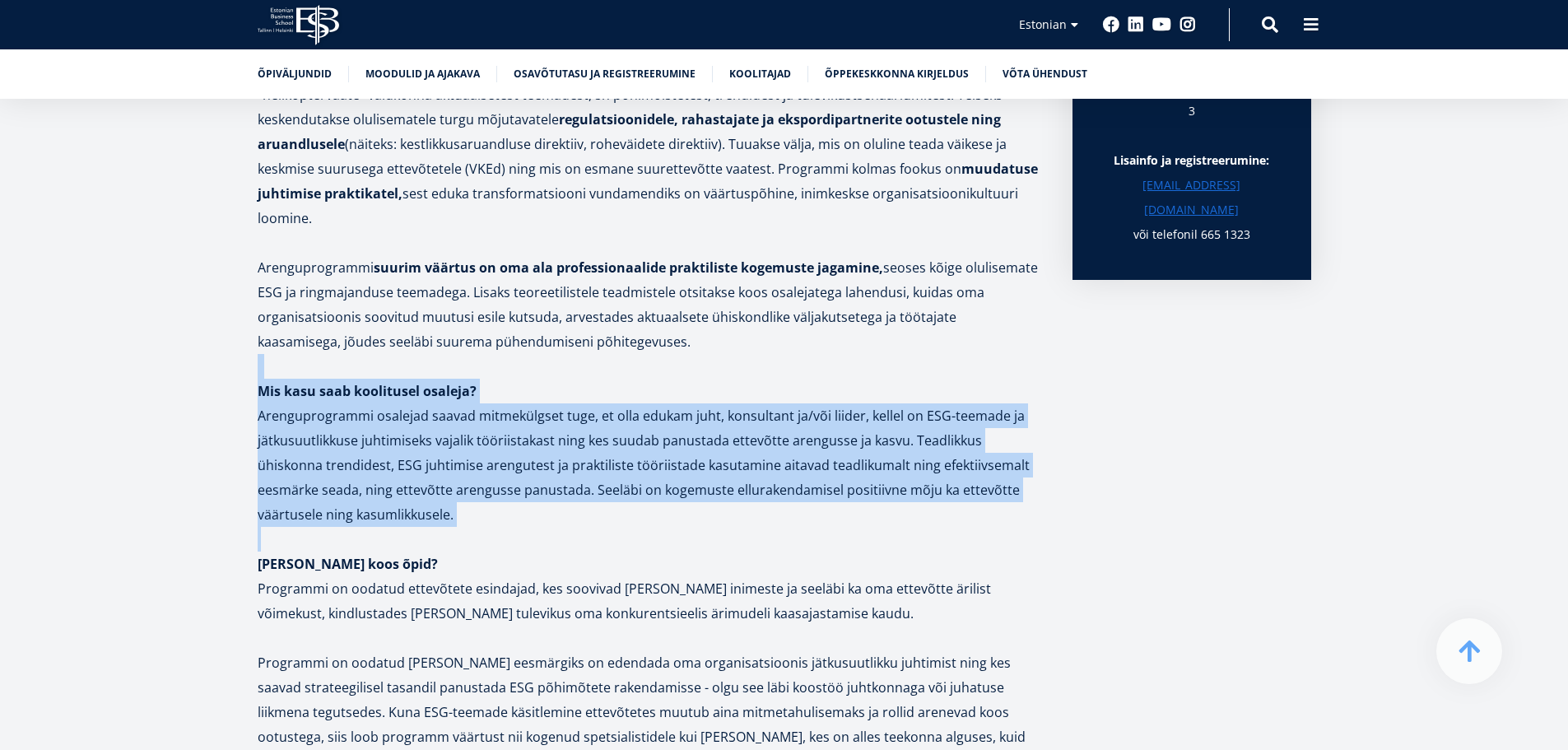
drag, startPoint x: 232, startPoint y: 378, endPoint x: 606, endPoint y: 533, distance: 404.8
click at [606, 533] on div "Kuidas teha nii, et ringne ja jätkusuutlik mõtteviis ettevõtetes ei jääks vaid …" at bounding box center [785, 383] width 1186 height 2313
click at [606, 533] on p at bounding box center [649, 538] width 782 height 24
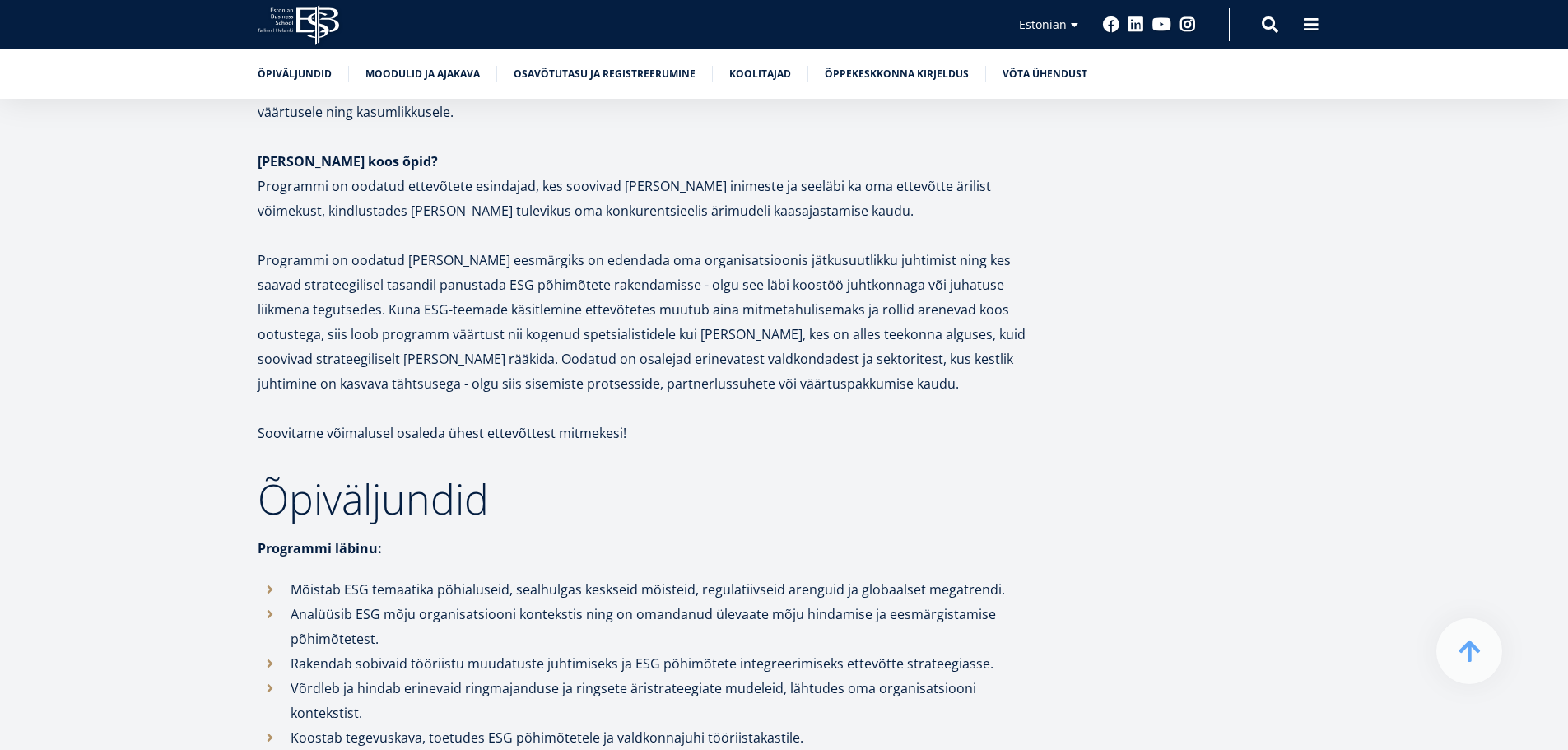
scroll to position [1810, 0]
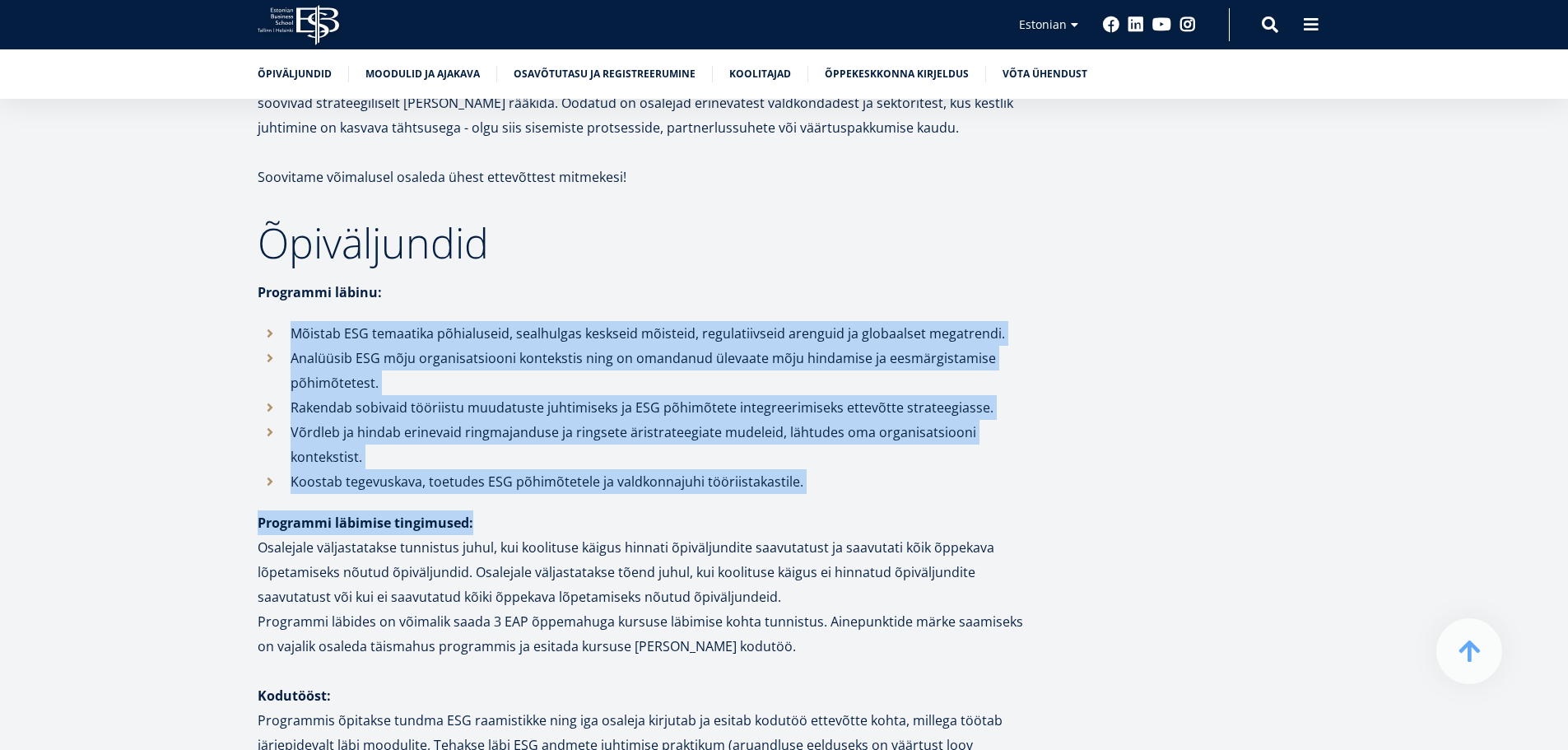
drag, startPoint x: 289, startPoint y: 334, endPoint x: 1007, endPoint y: 499, distance: 736.7
click at [1007, 510] on p "Programmi läbimise tingimused:" at bounding box center [649, 522] width 782 height 24
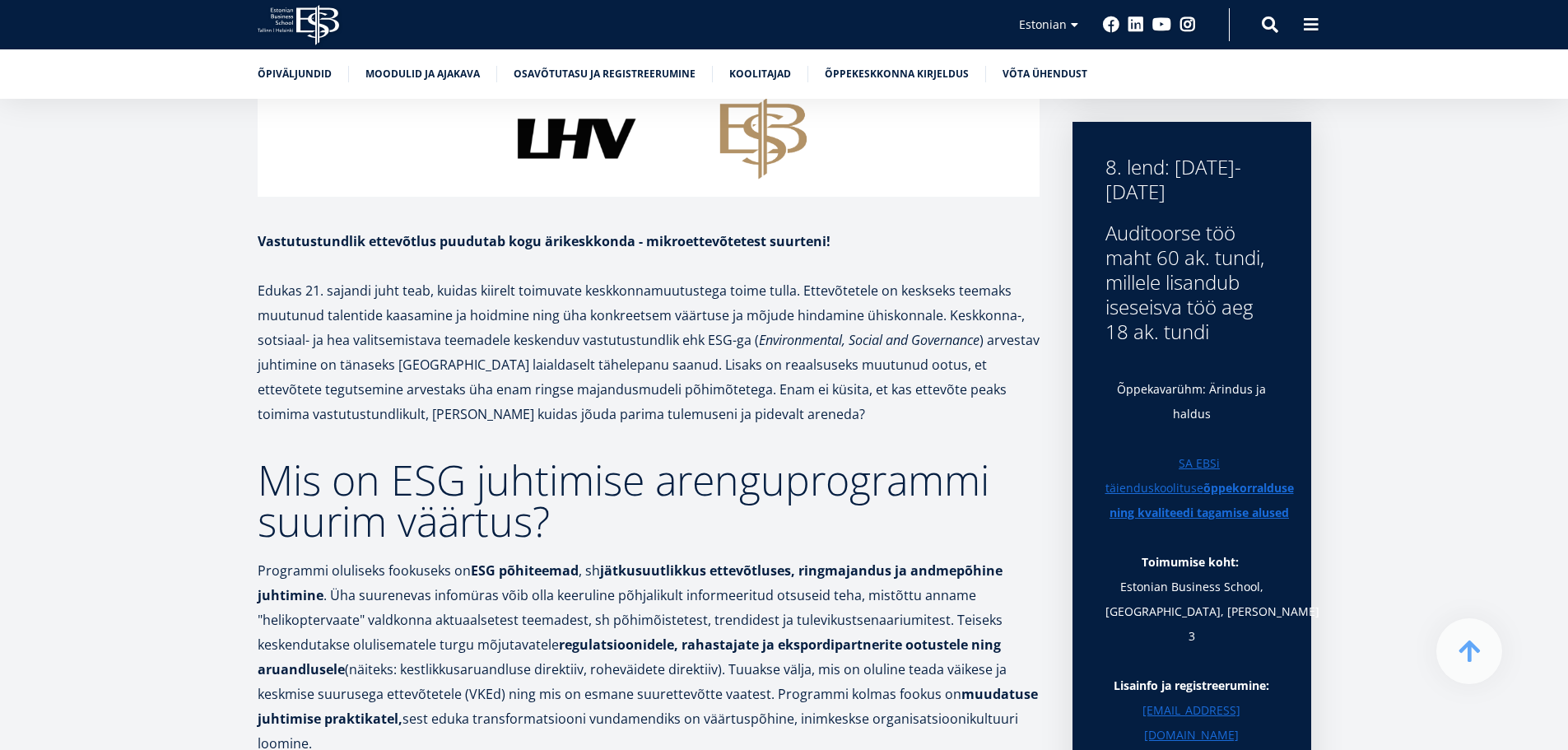
scroll to position [494, 0]
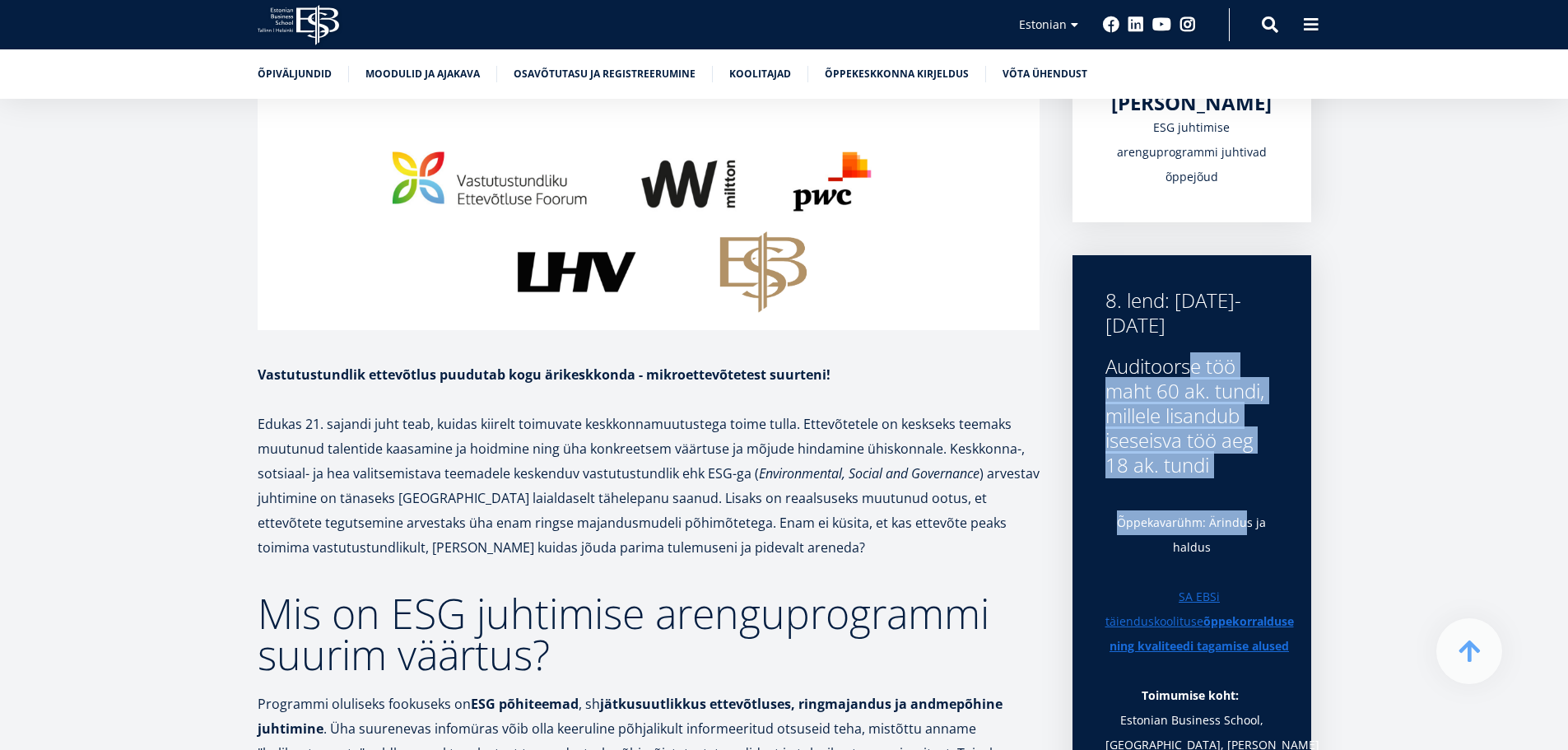
drag, startPoint x: 1099, startPoint y: 364, endPoint x: 1248, endPoint y: 483, distance: 190.7
click at [1248, 483] on div "8. lend: 16.09.2025-21.01.2026 Auditoorse töö maht 60 ak. tundi, millele lisand…" at bounding box center [1192, 597] width 239 height 683
click at [1248, 479] on div "8. lend: 16.09.2025-21.01.2026 Auditoorse töö maht 60 ak. tundi, millele lisand…" at bounding box center [1192, 597] width 239 height 683
drag, startPoint x: 1110, startPoint y: 364, endPoint x: 1201, endPoint y: 445, distance: 121.8
click at [1201, 445] on div "Auditoorse töö maht 60 ak. tundi, millele lisandub iseseisva töö aeg 18 ak. tun…" at bounding box center [1192, 415] width 173 height 123
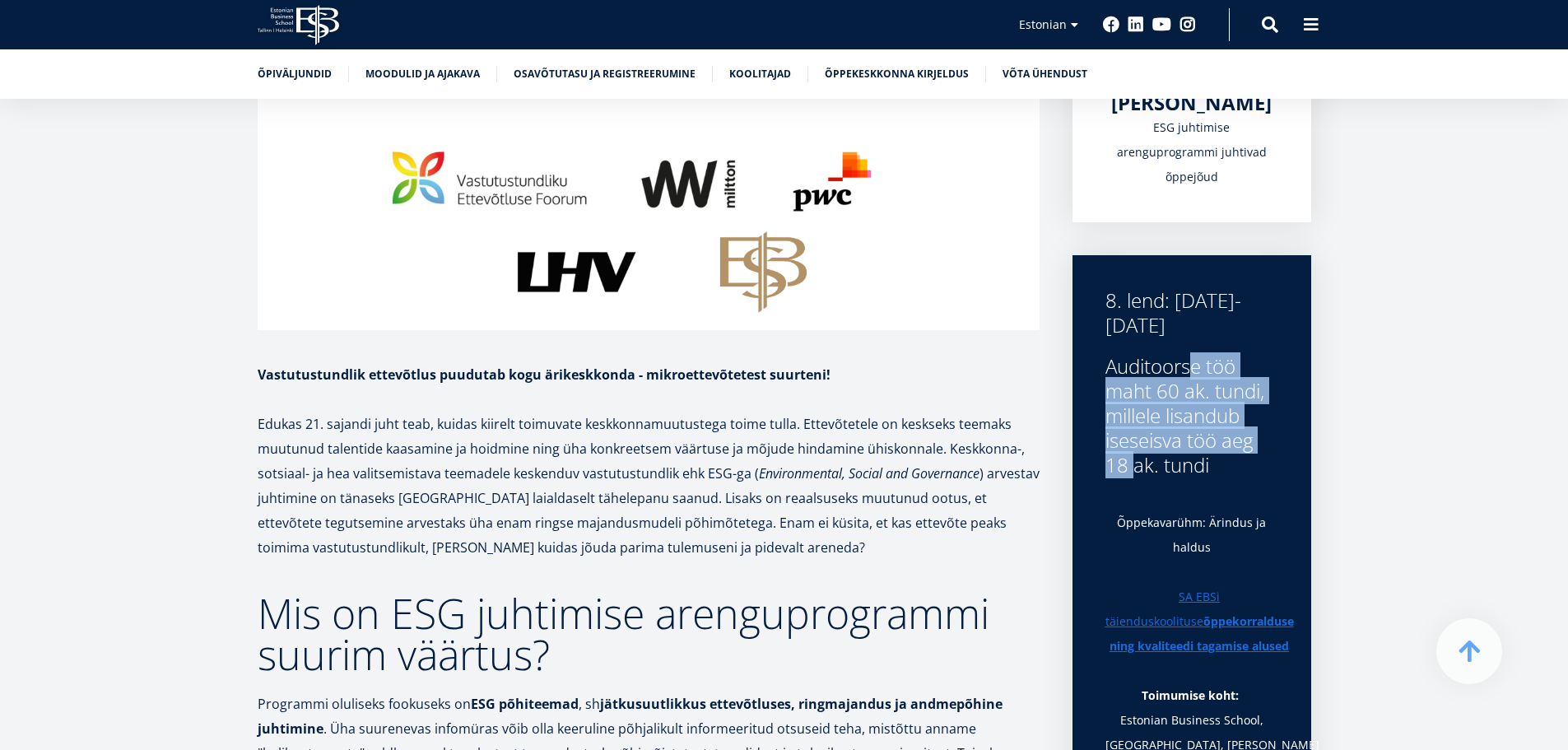
click at [1201, 445] on div "Auditoorse töö maht 60 ak. tundi, millele lisandub iseseisva töö aeg 18 ak. tun…" at bounding box center [1192, 415] width 173 height 123
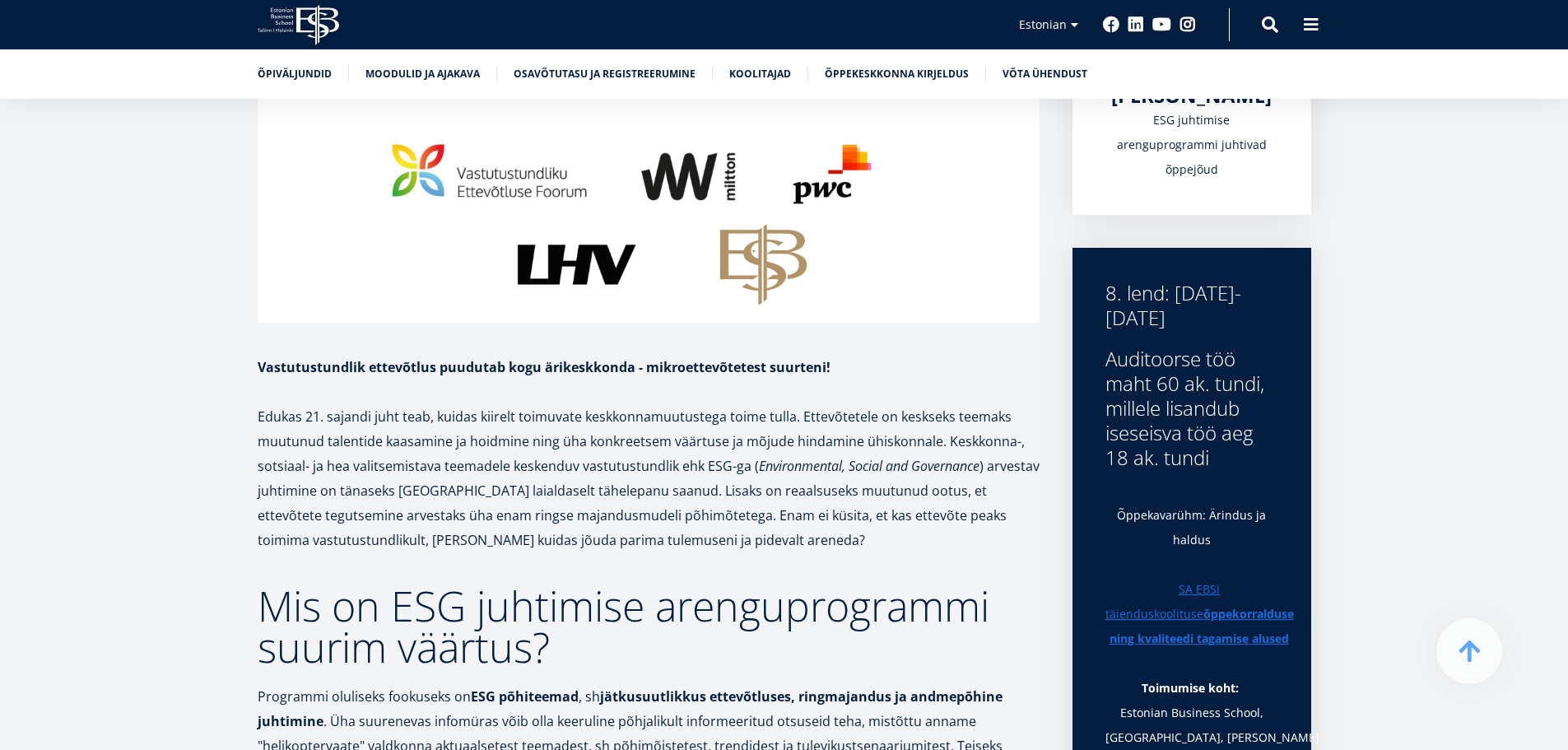
scroll to position [411, 0]
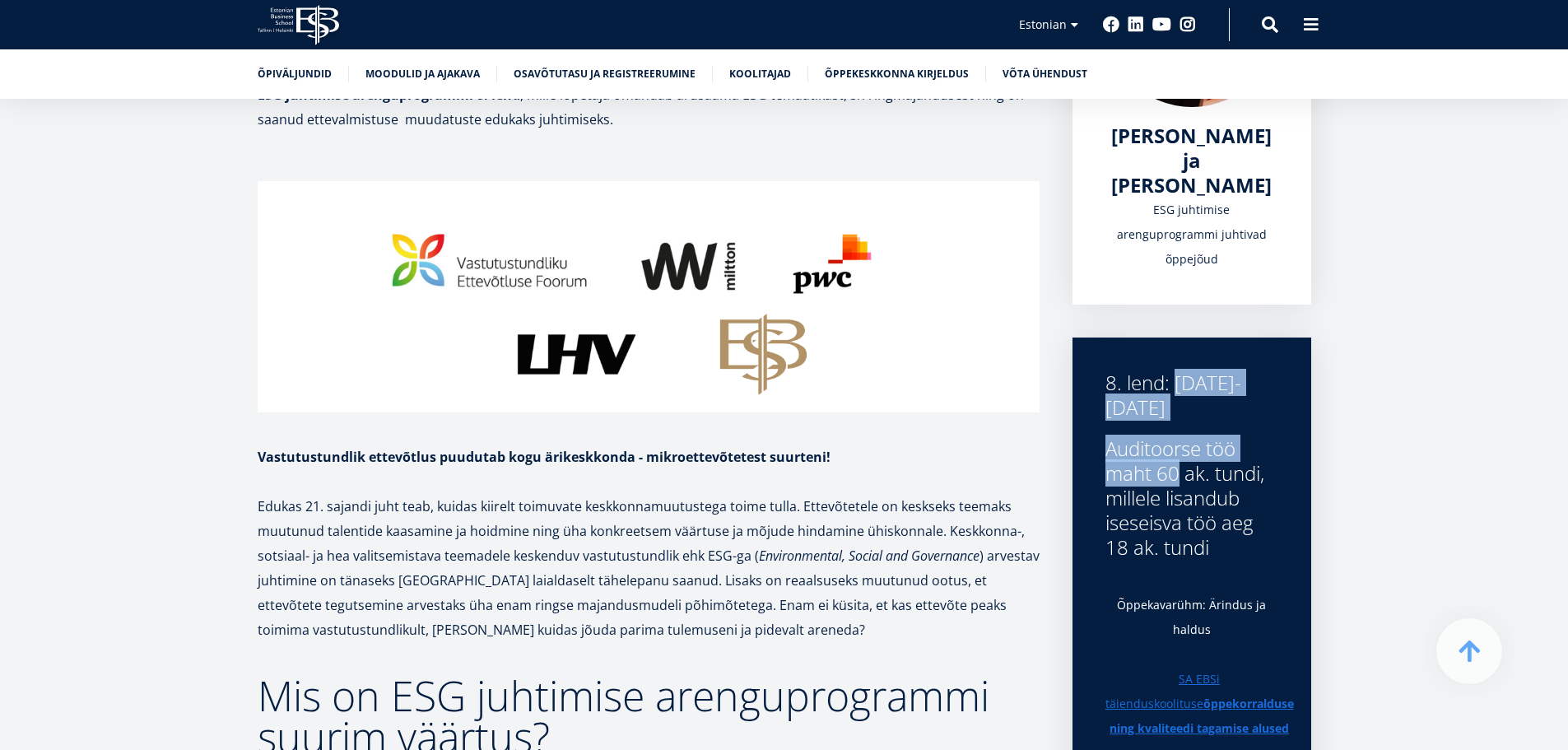
drag, startPoint x: 1101, startPoint y: 356, endPoint x: 1220, endPoint y: 426, distance: 138.1
click at [1220, 426] on div "8. lend: 16.09.2025-21.01.2026 Auditoorse töö maht 60 ak. tundi, millele lisand…" at bounding box center [1192, 679] width 239 height 683
click at [1220, 426] on div "8. lend: 16.09.2025-21.01.2026 Auditoorse töö maht 60 ak. tundi, millele lisand…" at bounding box center [1192, 465] width 173 height 189
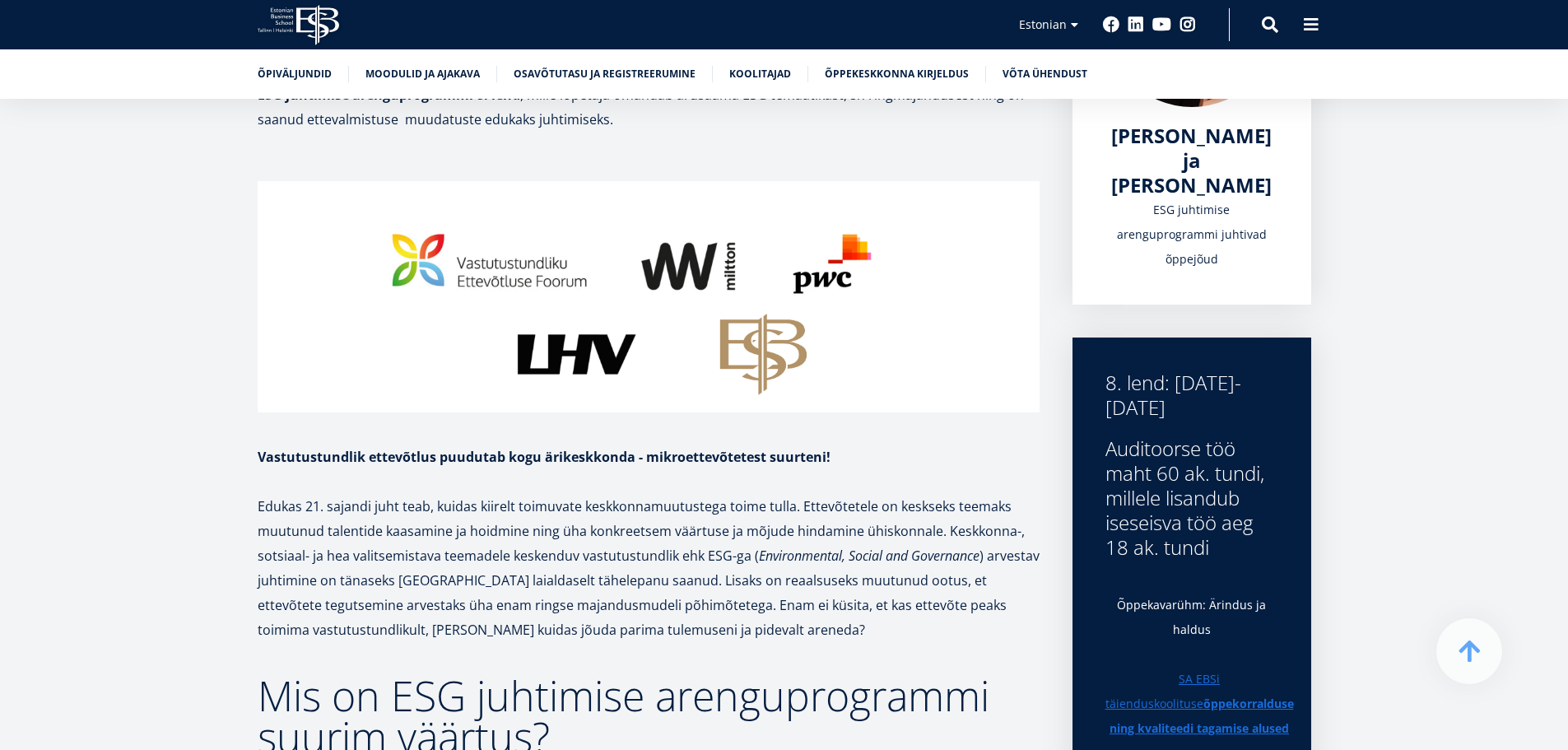
drag, startPoint x: 1109, startPoint y: 356, endPoint x: 1210, endPoint y: 407, distance: 113.1
click at [1210, 407] on div "8. lend: 16.09.2025-21.01.2026" at bounding box center [1192, 395] width 173 height 49
drag, startPoint x: 1103, startPoint y: 358, endPoint x: 1203, endPoint y: 409, distance: 112.3
click at [1202, 409] on div "8. lend: 16.09.2025-21.01.2026 Auditoorse töö maht 60 ak. tundi, millele lisand…" at bounding box center [1192, 679] width 239 height 683
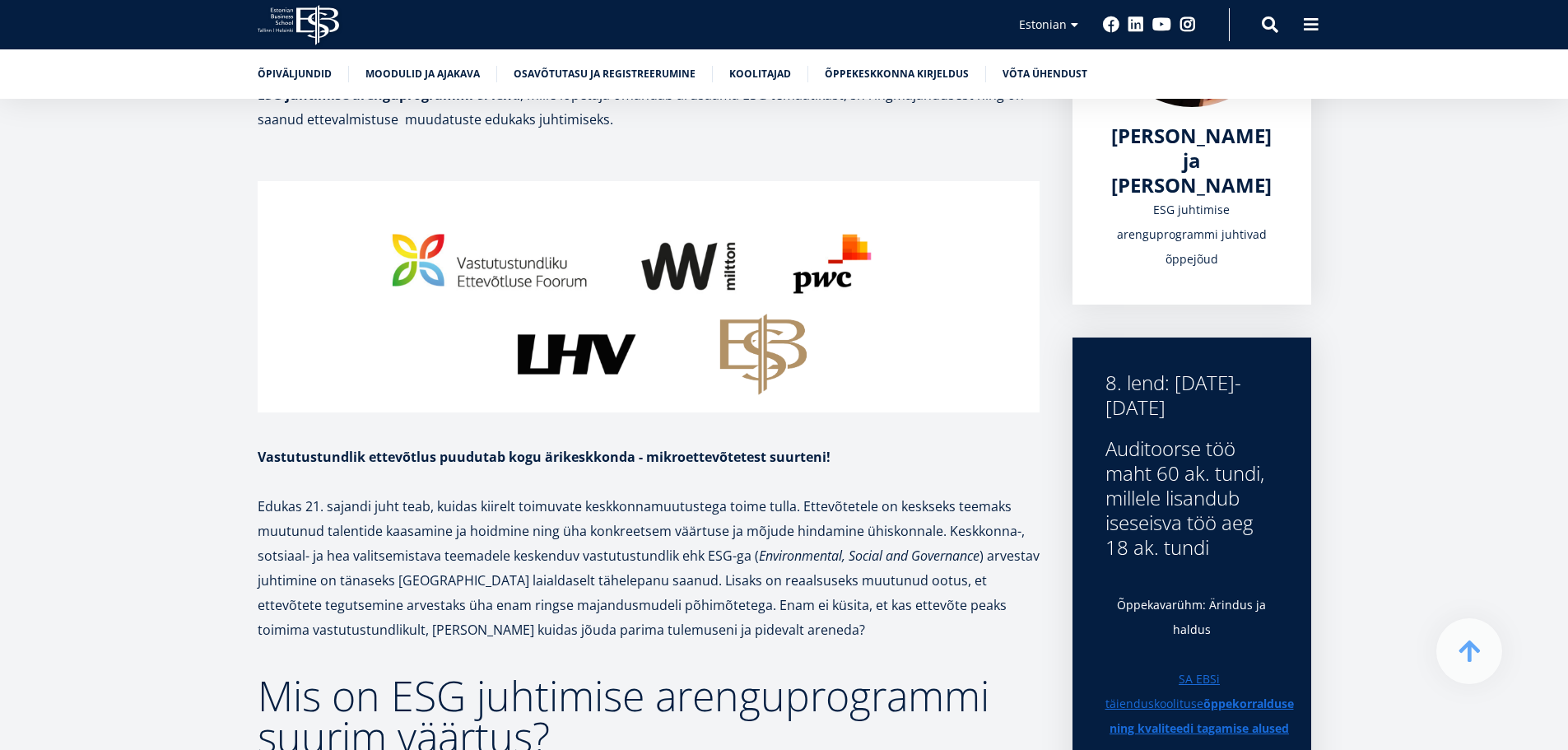
click at [1203, 409] on div "8. lend: 16.09.2025-21.01.2026" at bounding box center [1192, 395] width 173 height 49
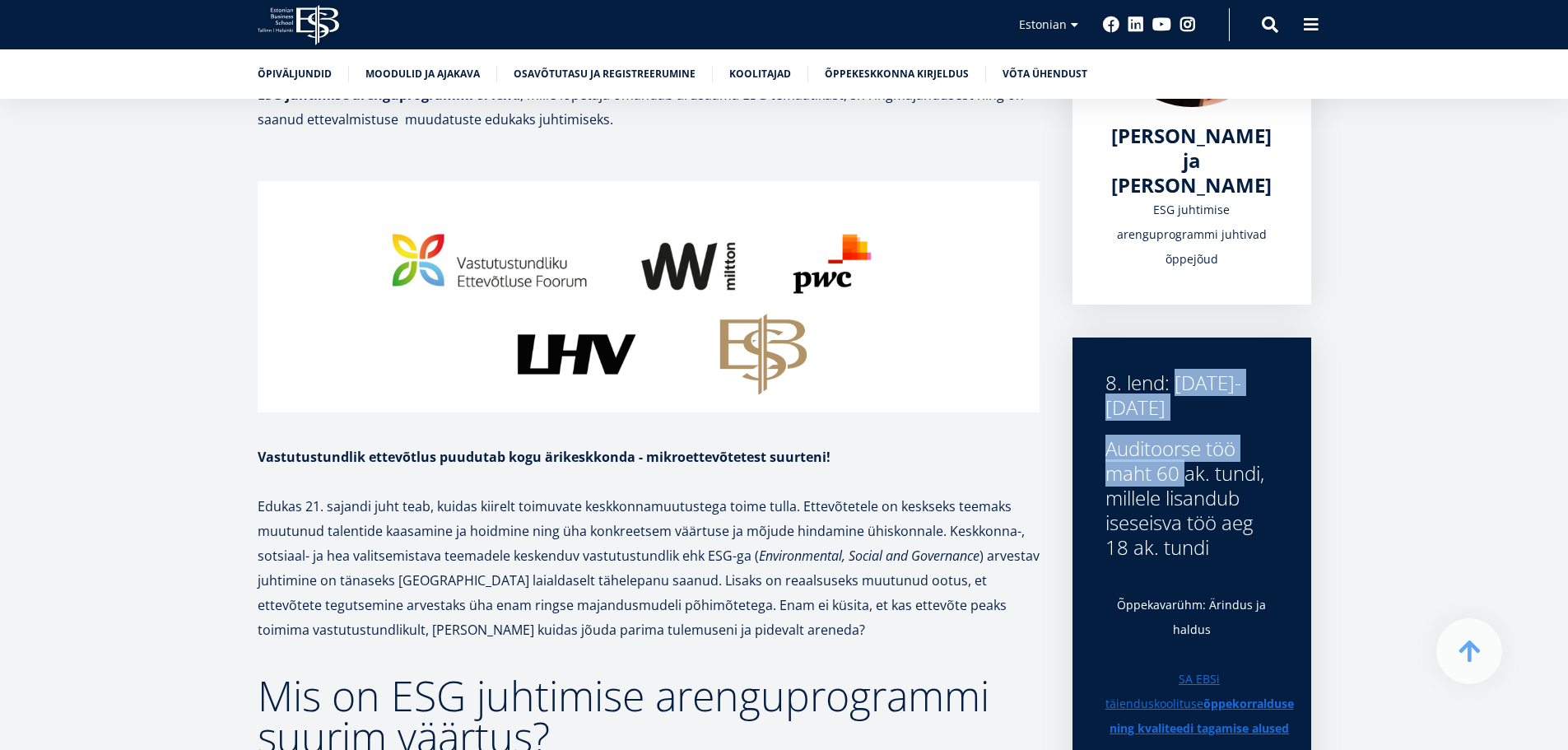
drag, startPoint x: 1106, startPoint y: 361, endPoint x: 1244, endPoint y: 426, distance: 152.5
click at [1244, 426] on div "8. lend: 16.09.2025-21.01.2026 Auditoorse töö maht 60 ak. tundi, millele lisand…" at bounding box center [1192, 679] width 239 height 683
click at [1273, 398] on div "8. lend: 16.09.2025-21.01.2026" at bounding box center [1192, 395] width 173 height 49
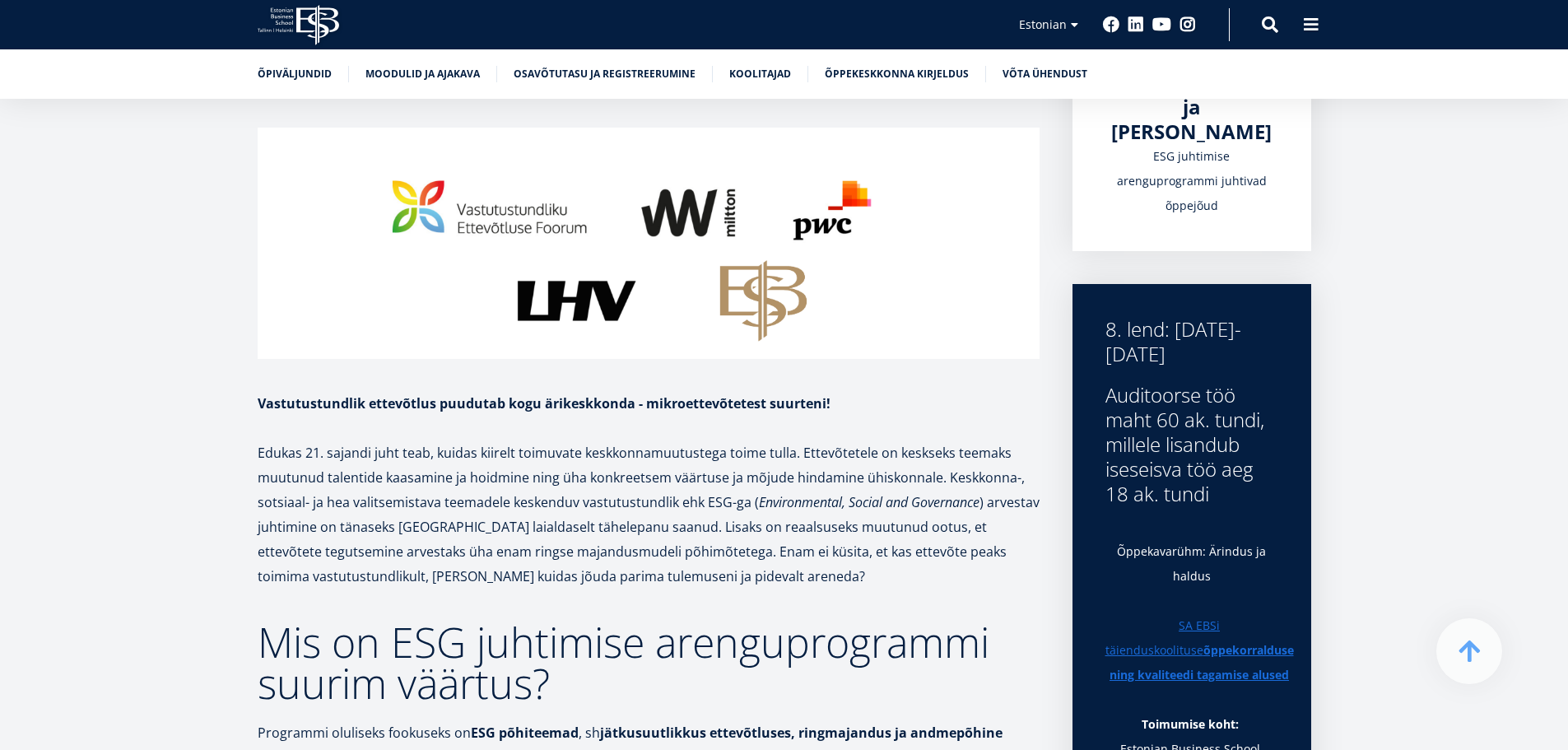
scroll to position [494, 0]
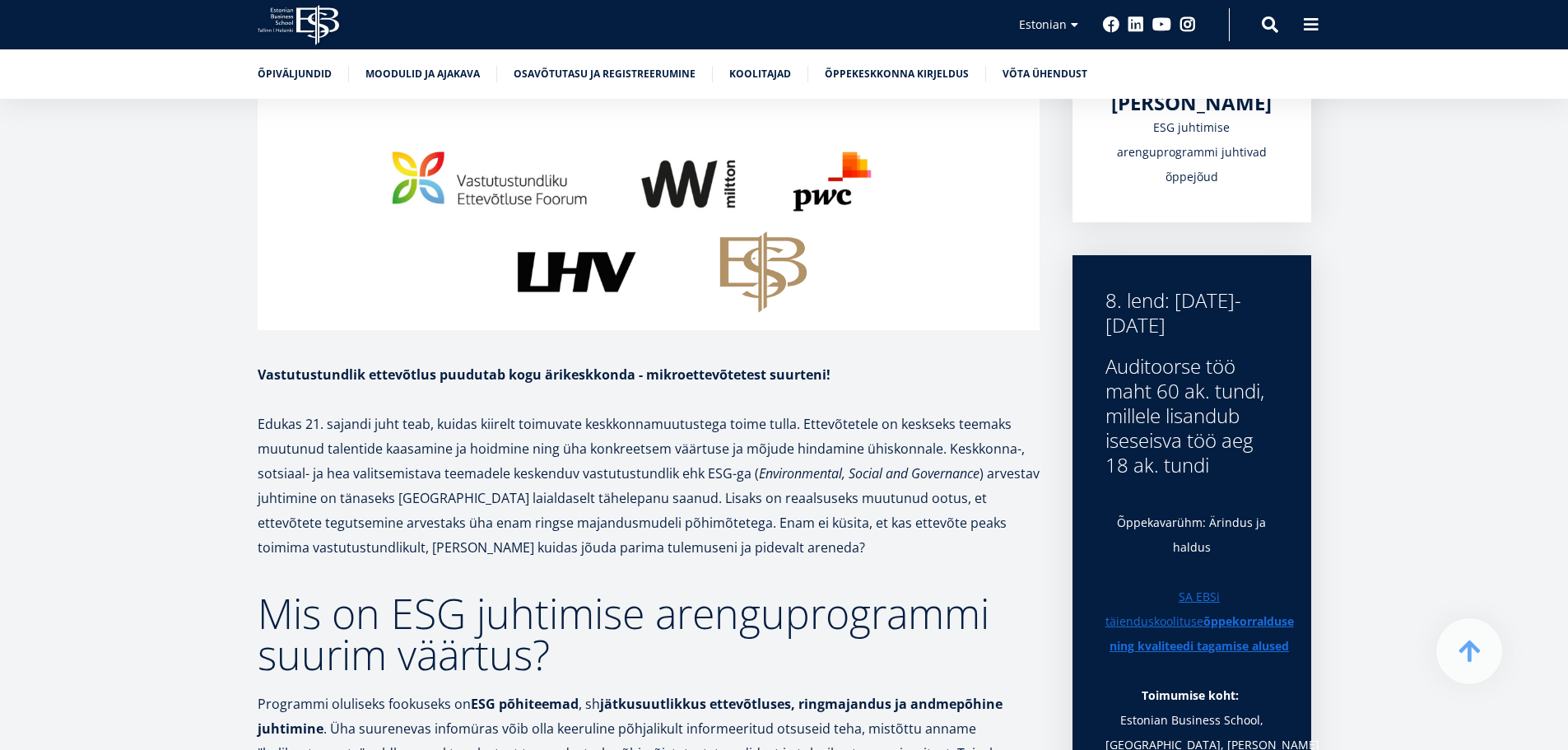
click at [1102, 275] on div "8. lend: 16.09.2025-21.01.2026 Auditoorse töö maht 60 ak. tundi, millele lisand…" at bounding box center [1192, 597] width 239 height 683
click at [1194, 374] on div "Auditoorse töö maht 60 ak. tundi, millele lisandub iseseisva töö aeg 18 ak. tun…" at bounding box center [1192, 415] width 173 height 123
drag, startPoint x: 1111, startPoint y: 300, endPoint x: 1260, endPoint y: 338, distance: 153.8
click at [1260, 338] on div "8. lend: 16.09.2025-21.01.2026 Auditoorse töö maht 60 ak. tundi, millele lisand…" at bounding box center [1192, 382] width 173 height 189
click at [1260, 336] on div "8. lend: 16.09.2025-21.01.2026" at bounding box center [1192, 312] width 173 height 49
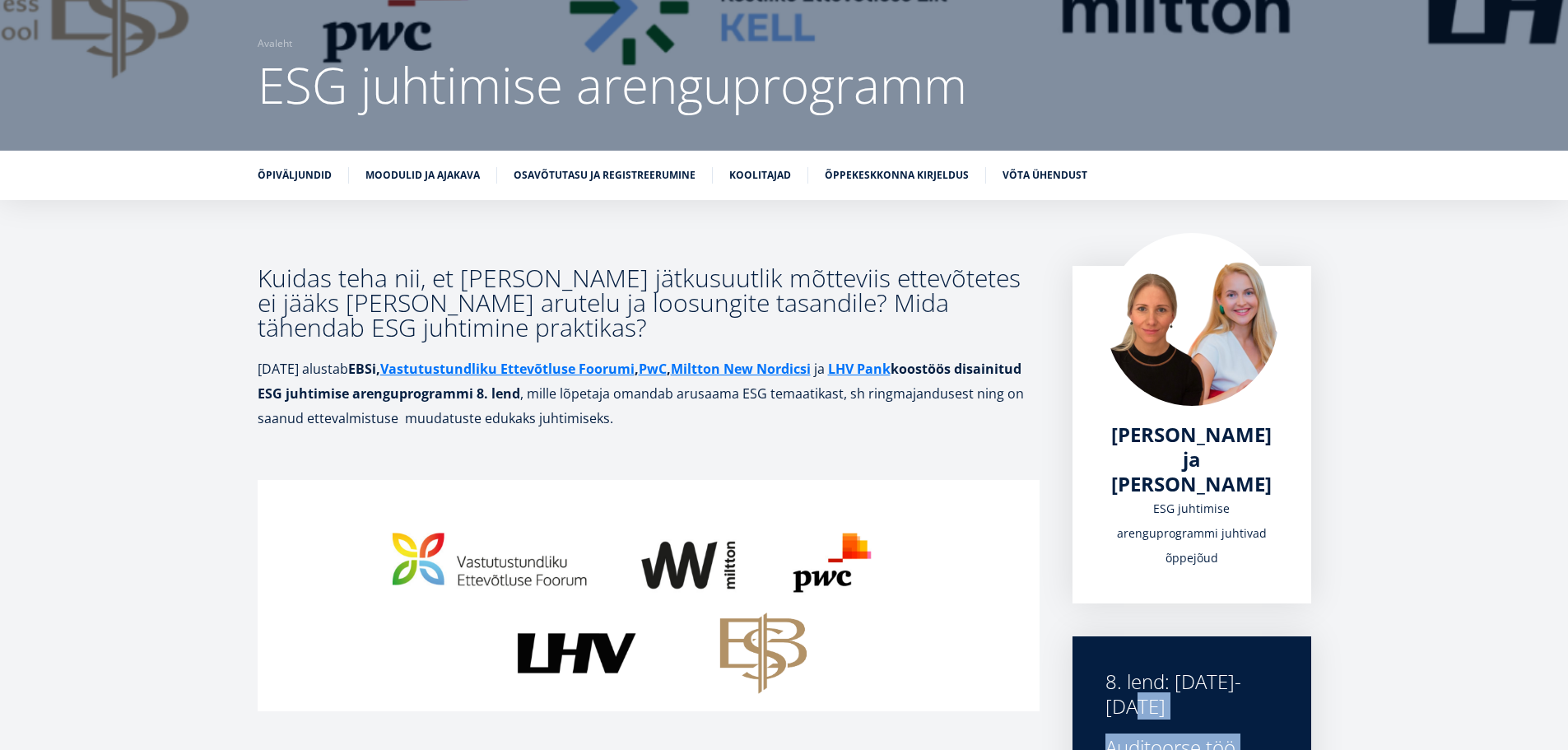
scroll to position [115, 0]
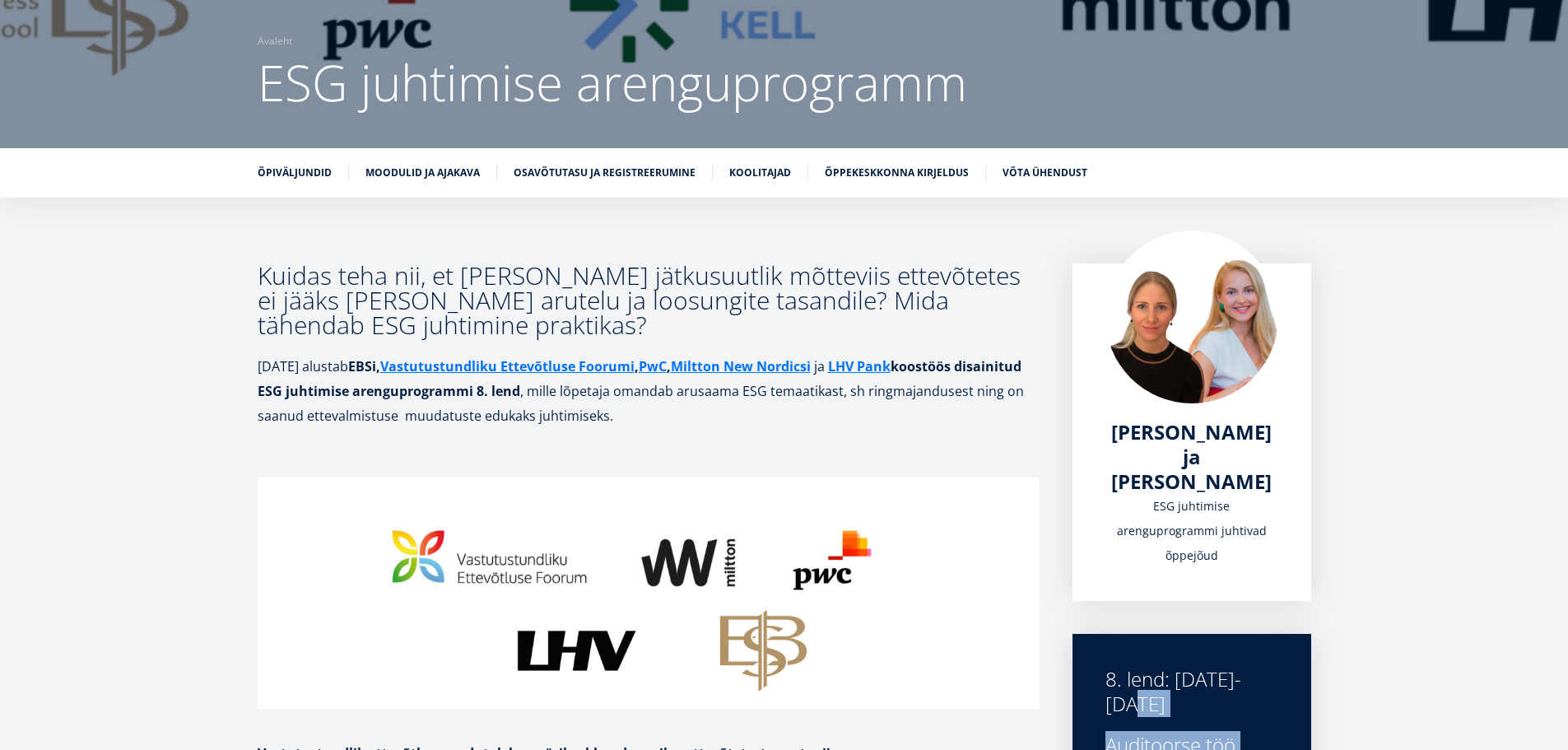
drag, startPoint x: 253, startPoint y: 277, endPoint x: 442, endPoint y: 336, distance: 198.0
click at [457, 324] on h3 "Kuidas teha nii, et ringne ja jätkusuutlik mõtteviis ettevõtetes ei jääks vaid …" at bounding box center [649, 300] width 782 height 74
